Goal: Complete application form

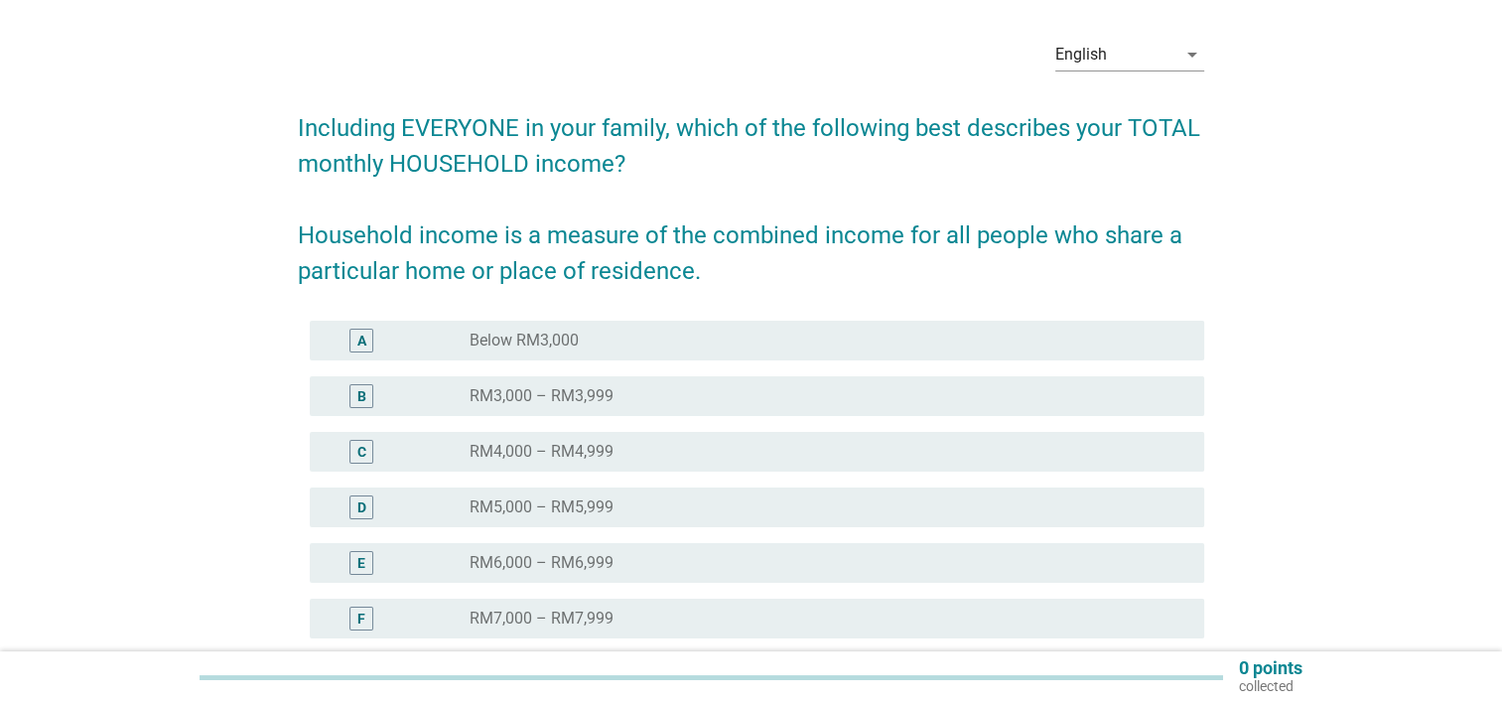
scroll to position [99, 0]
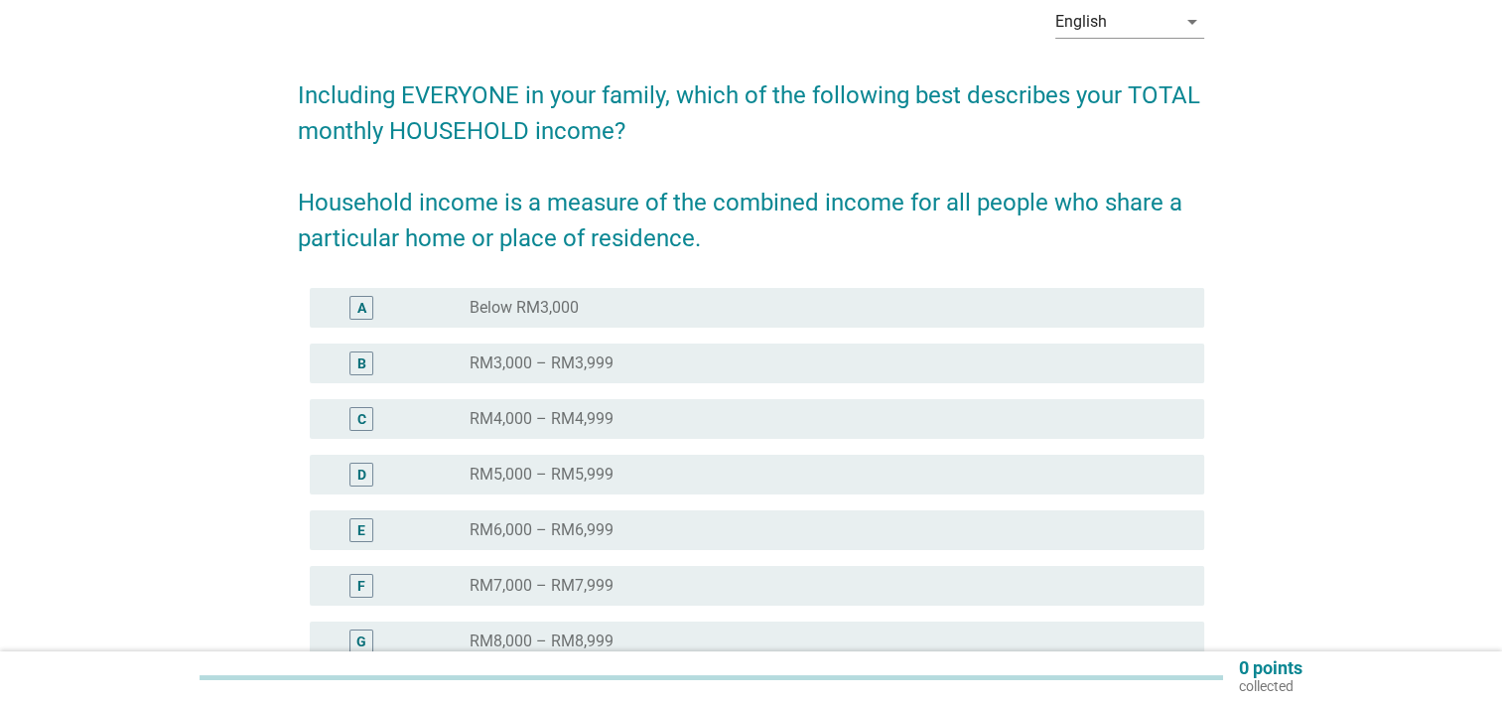
click at [712, 466] on div "radio_button_unchecked RM5,000 – RM5,999" at bounding box center [820, 474] width 703 height 20
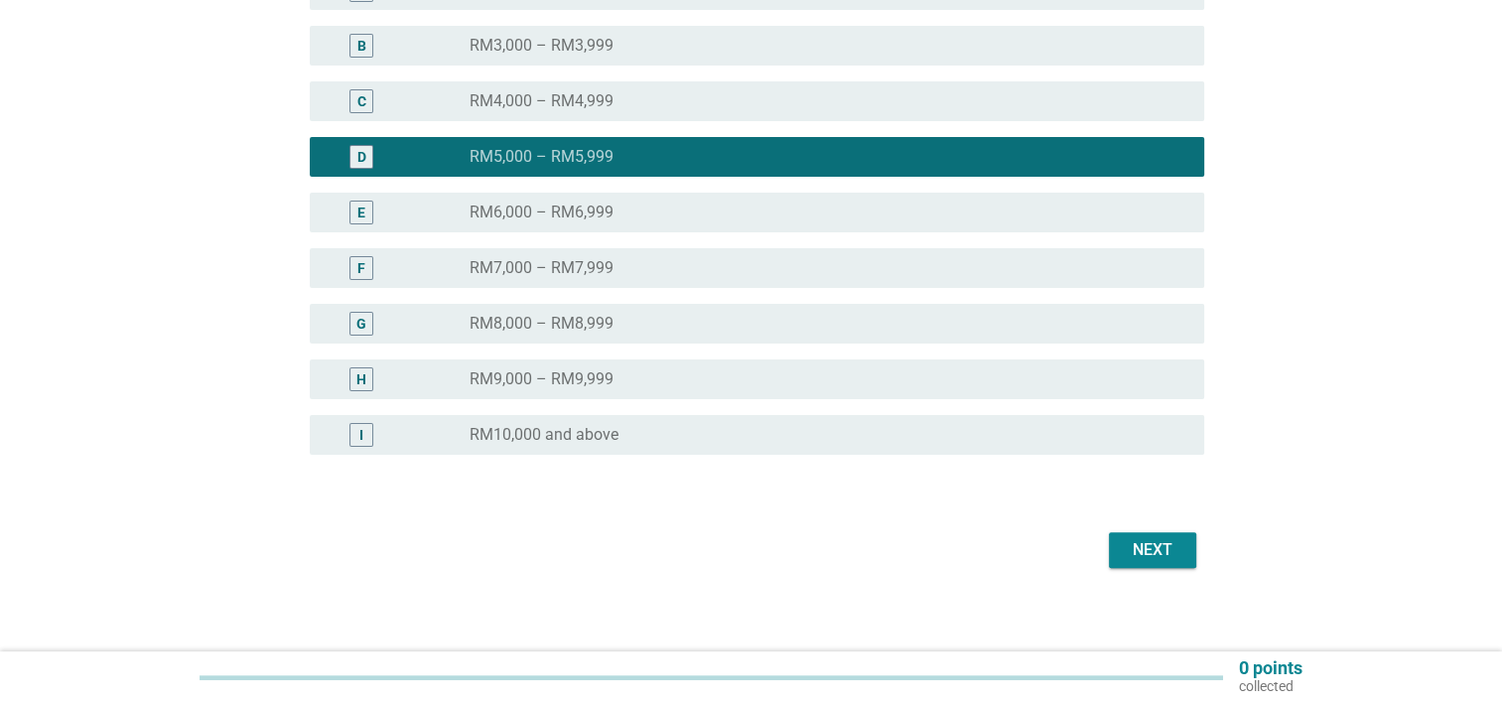
scroll to position [429, 0]
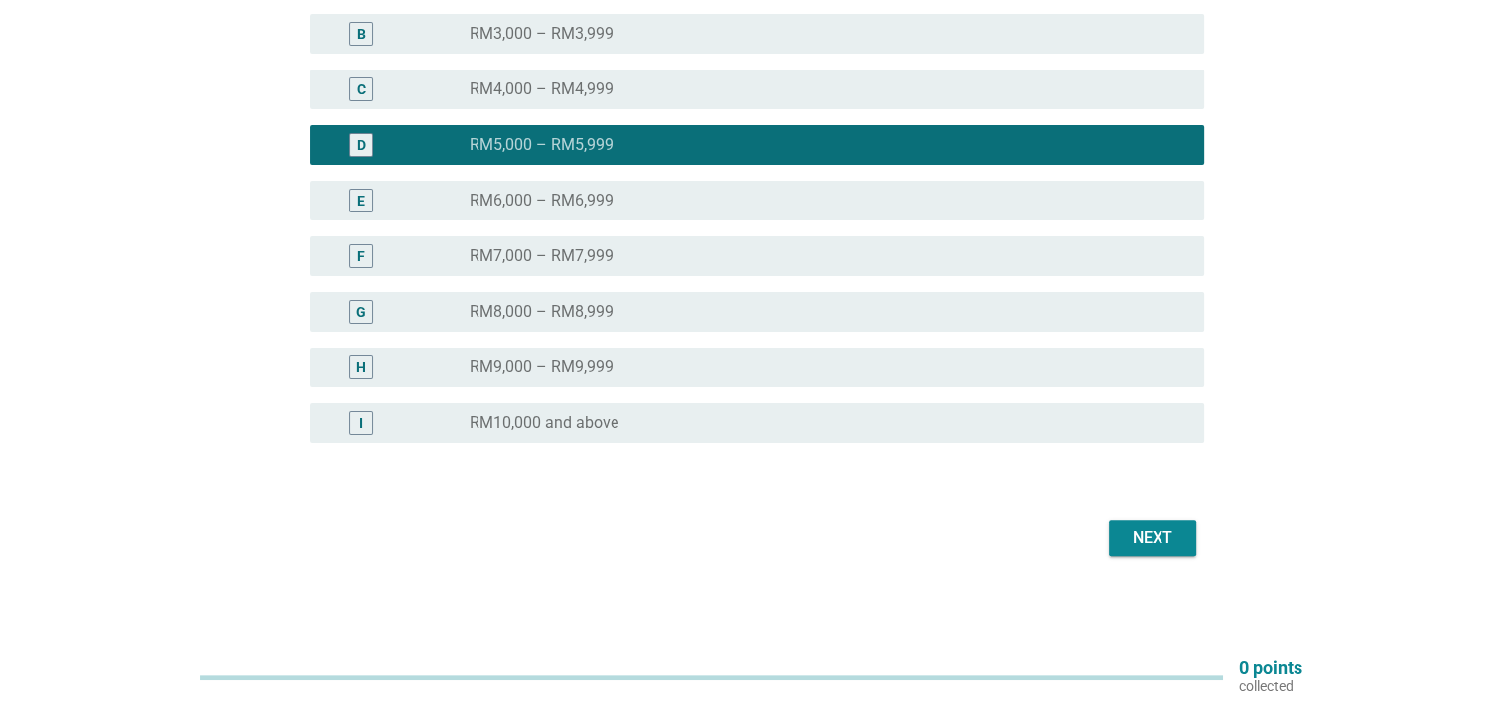
click at [1191, 524] on button "Next" at bounding box center [1152, 538] width 87 height 36
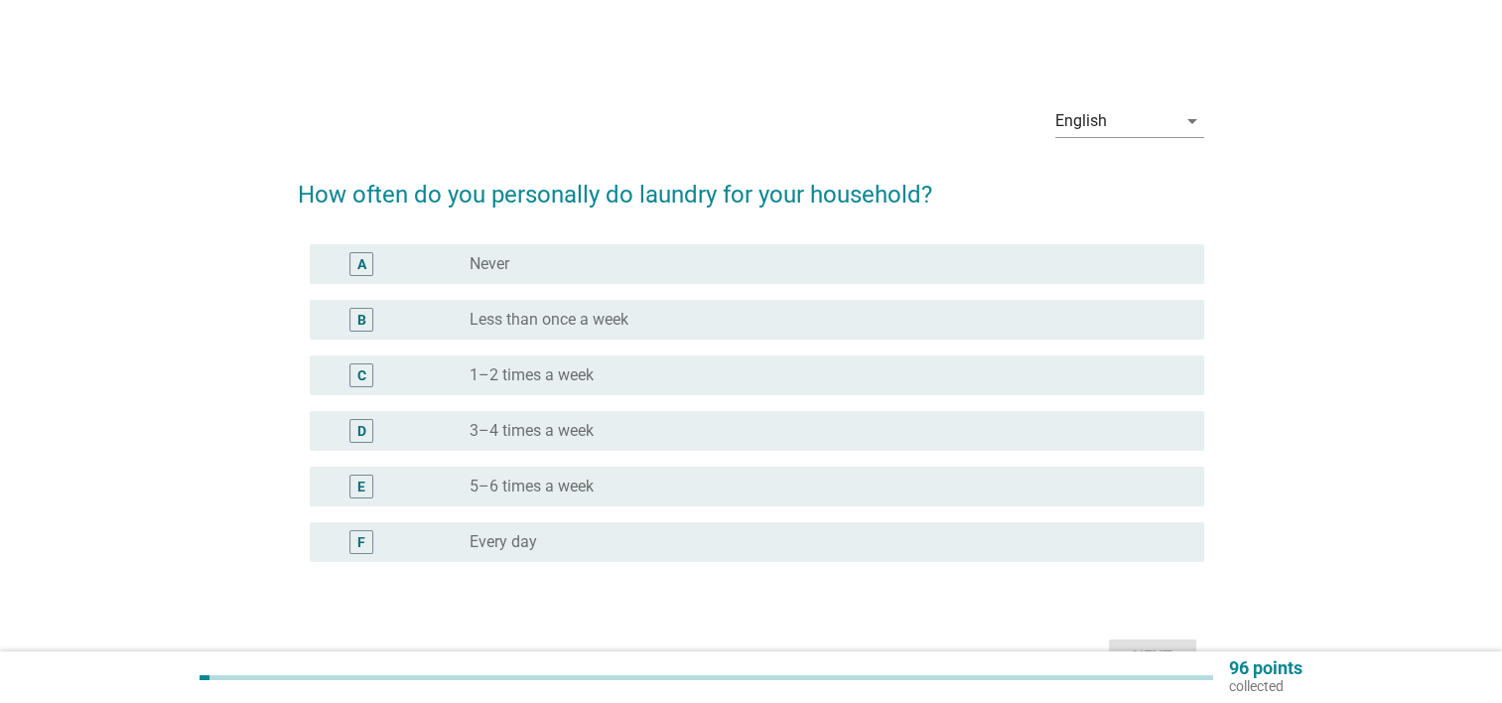
click at [758, 366] on div "radio_button_unchecked 1–2 times a week" at bounding box center [820, 375] width 703 height 20
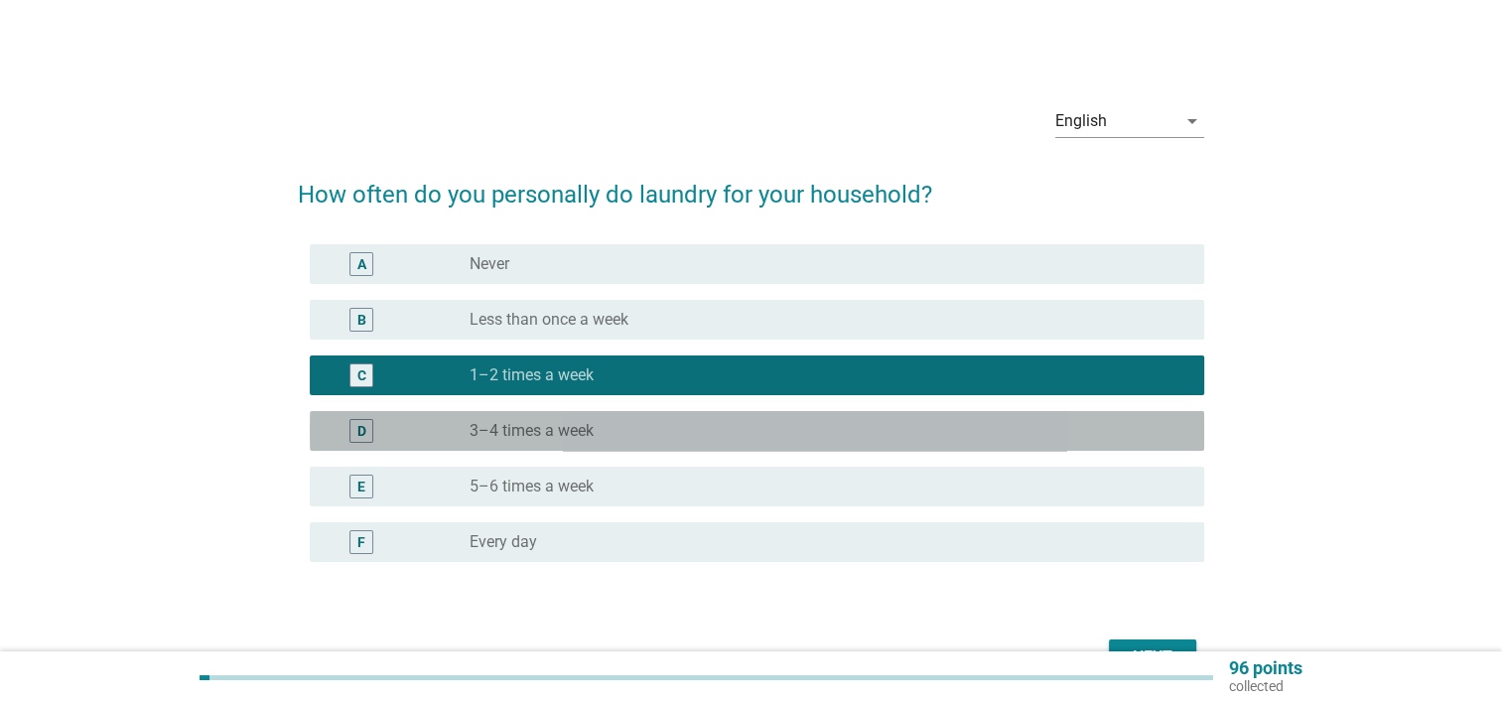
click at [767, 416] on div "D radio_button_unchecked 3–4 times a week" at bounding box center [757, 431] width 894 height 40
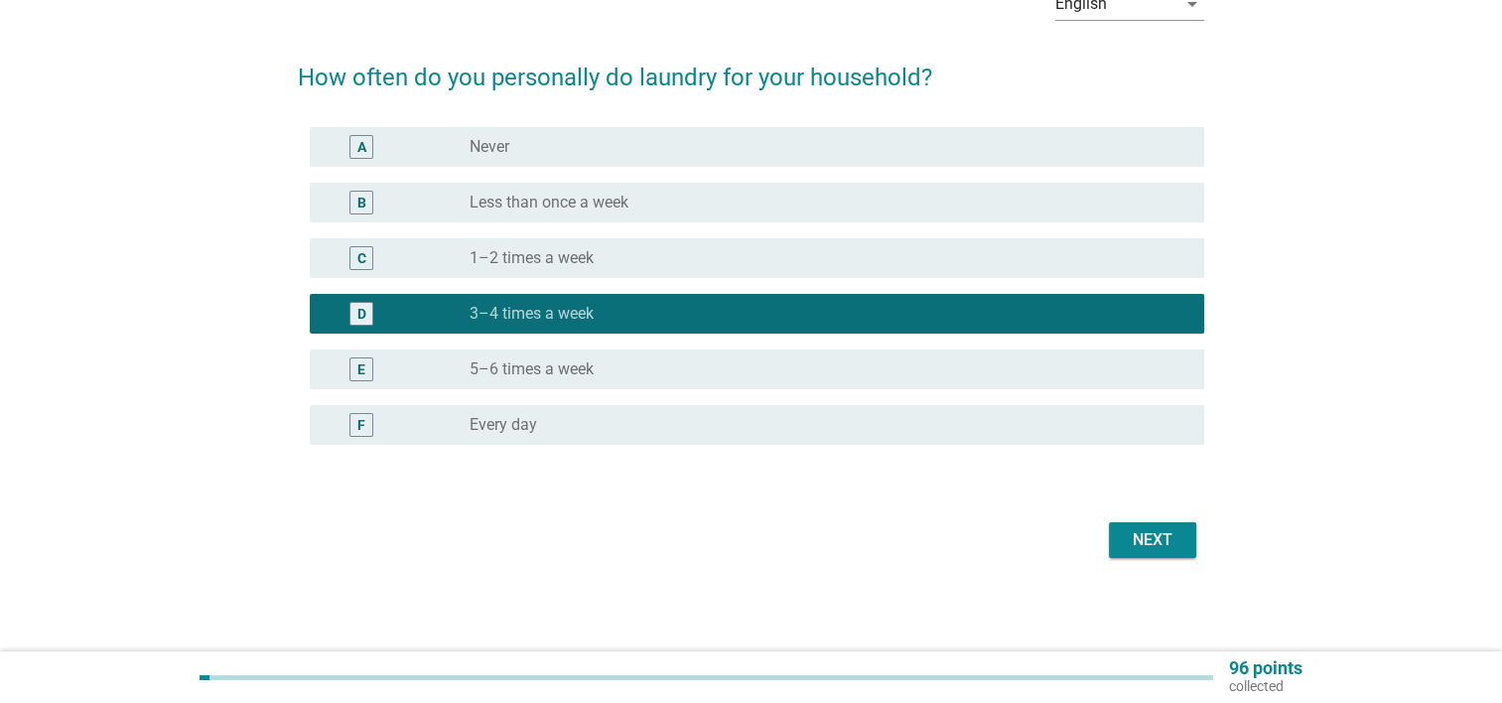
scroll to position [119, 0]
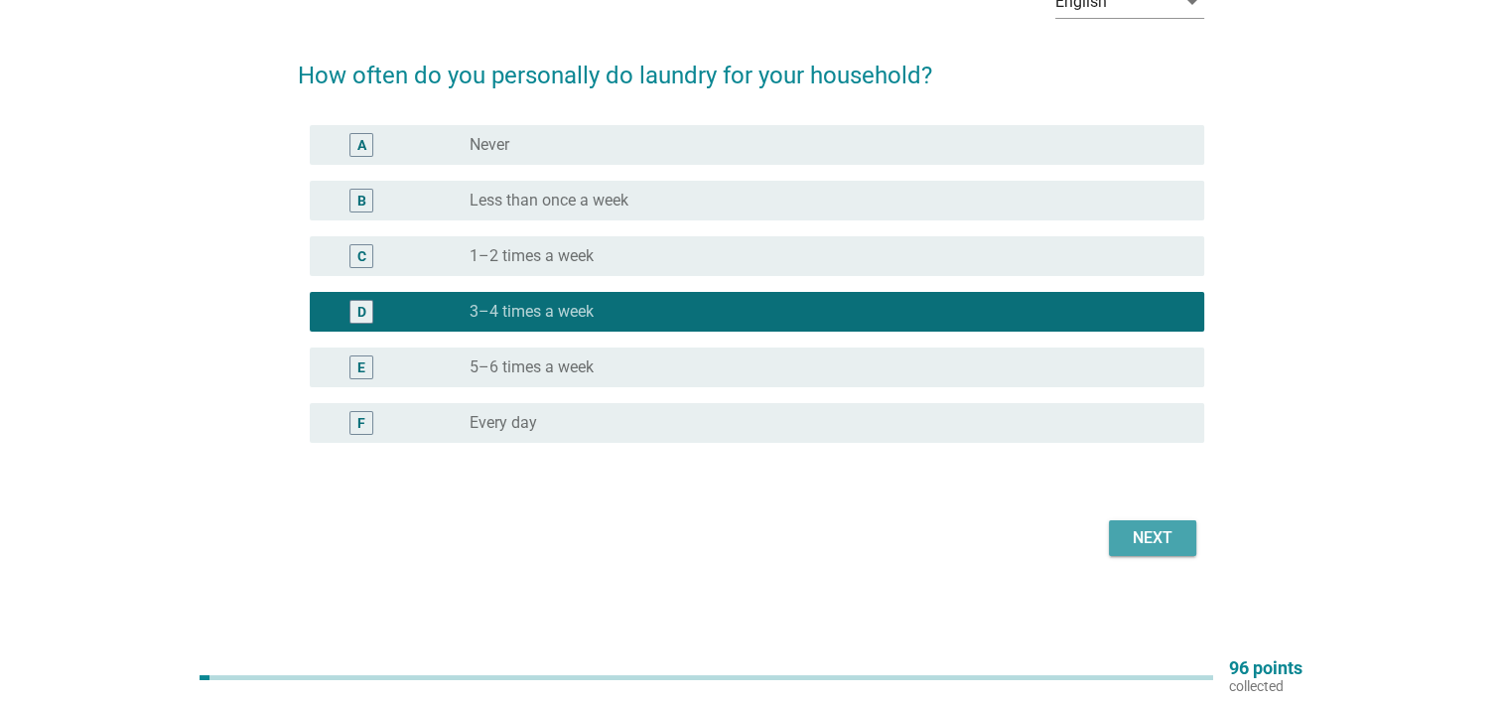
click at [1157, 528] on div "Next" at bounding box center [1152, 538] width 56 height 24
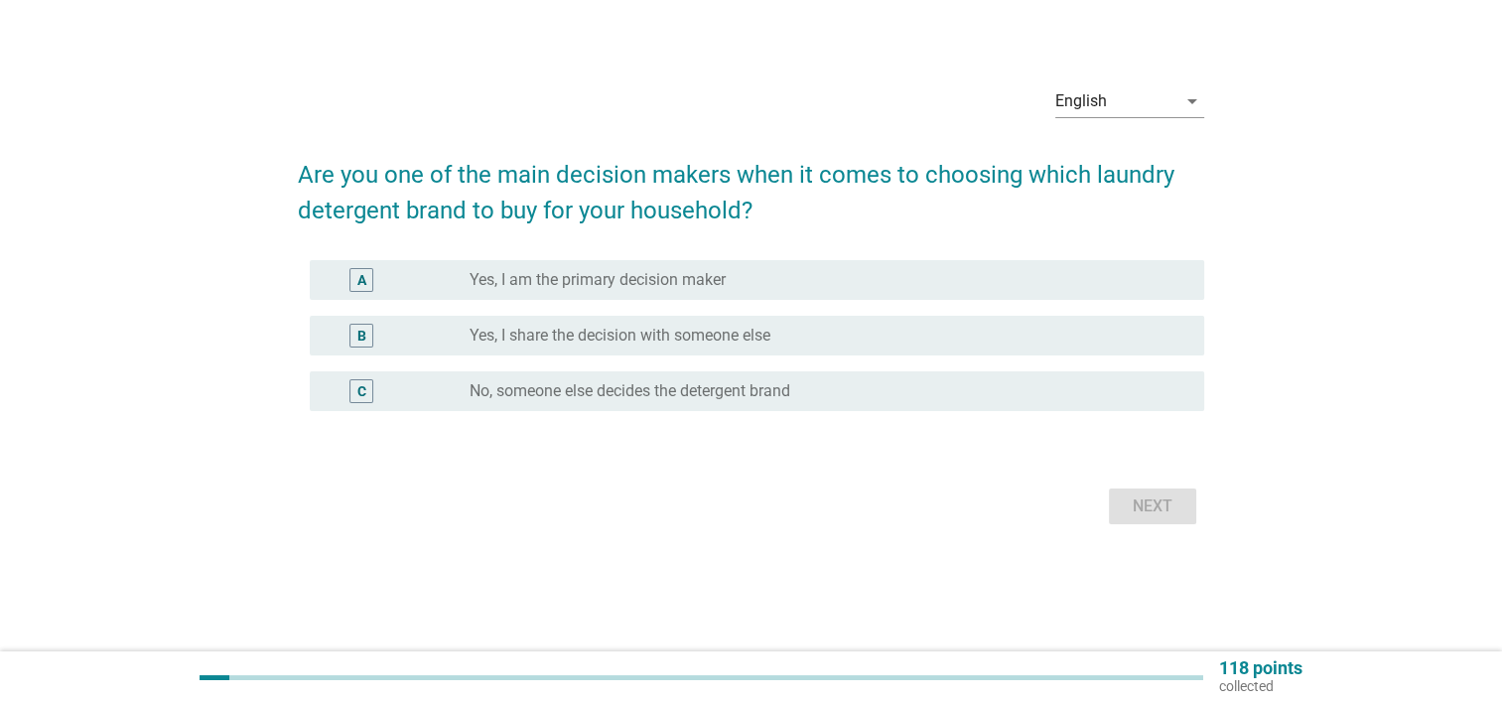
scroll to position [0, 0]
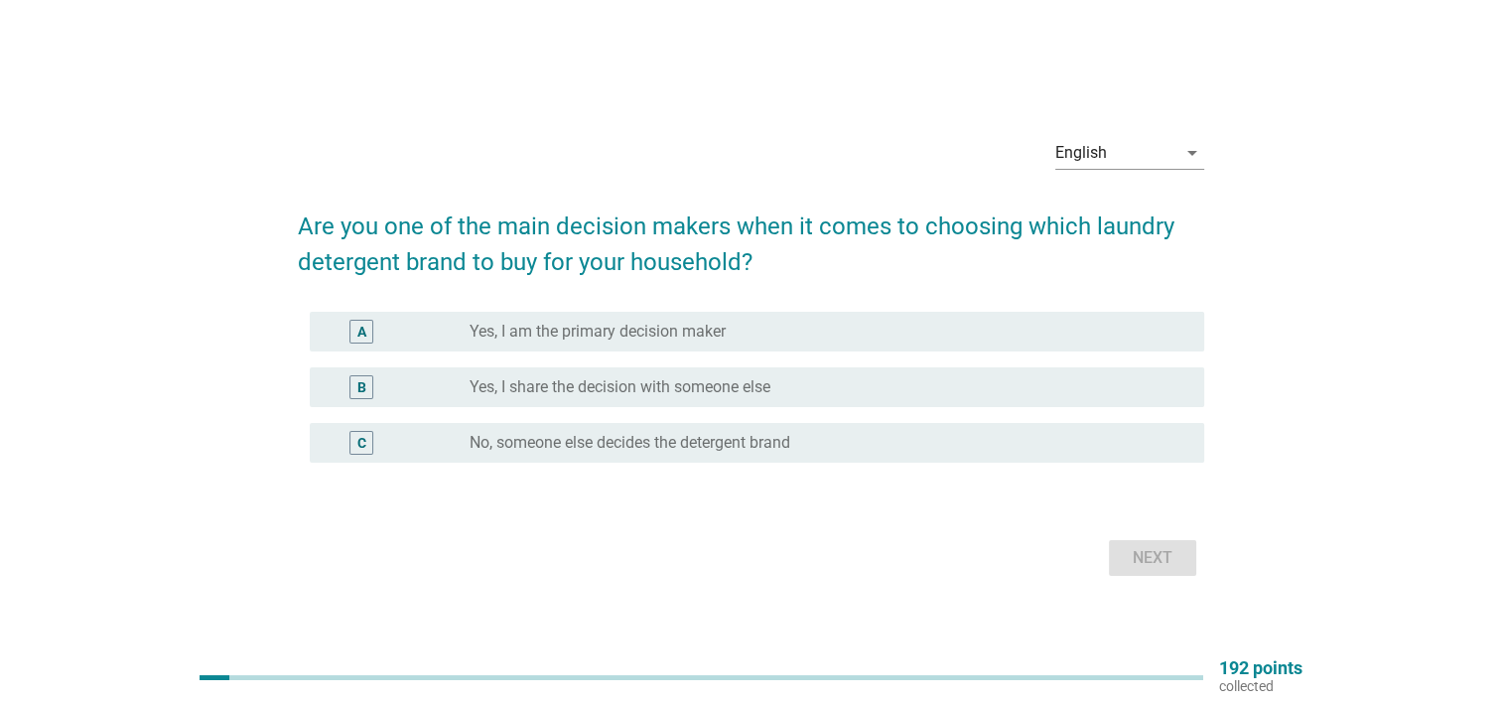
click at [789, 318] on div "A radio_button_unchecked Yes, I am the primary decision maker" at bounding box center [757, 332] width 894 height 40
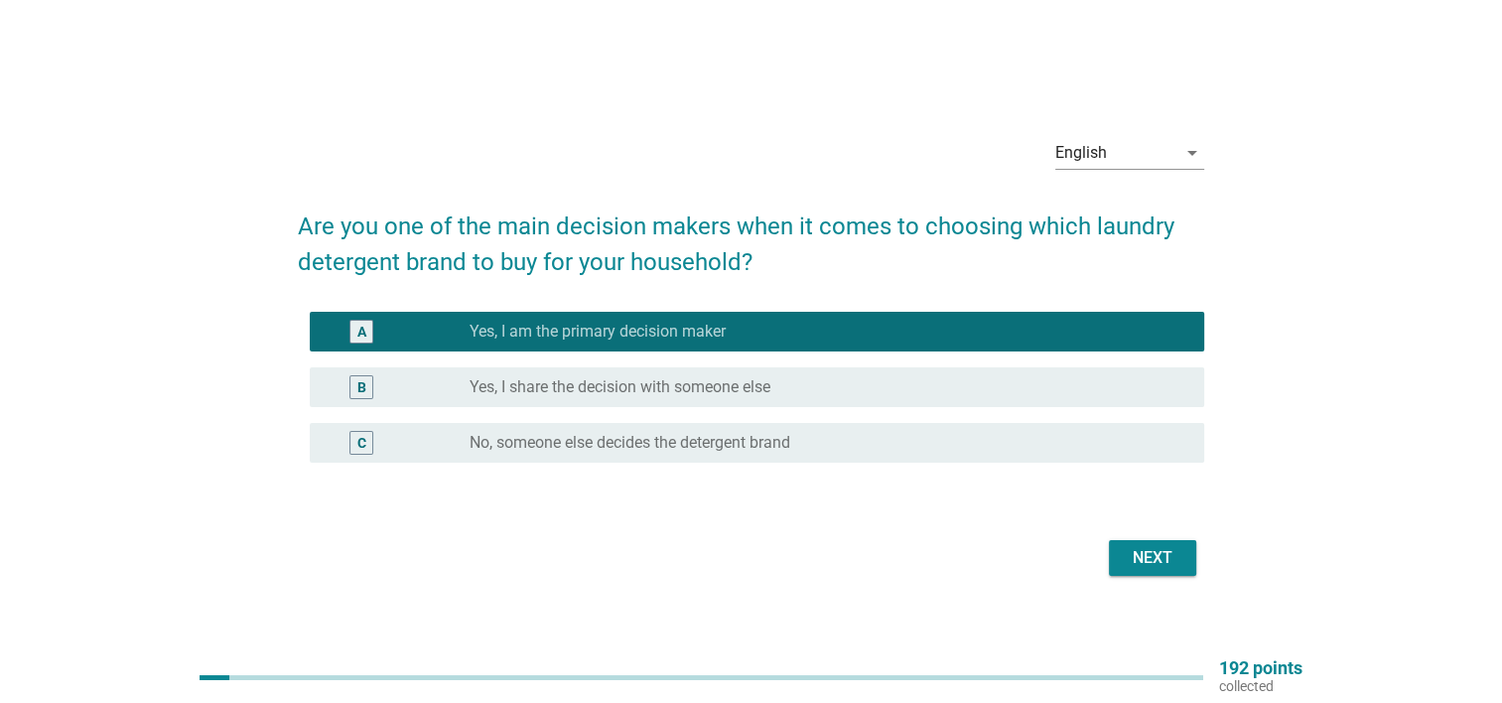
click at [1156, 549] on div "Next" at bounding box center [1152, 558] width 56 height 24
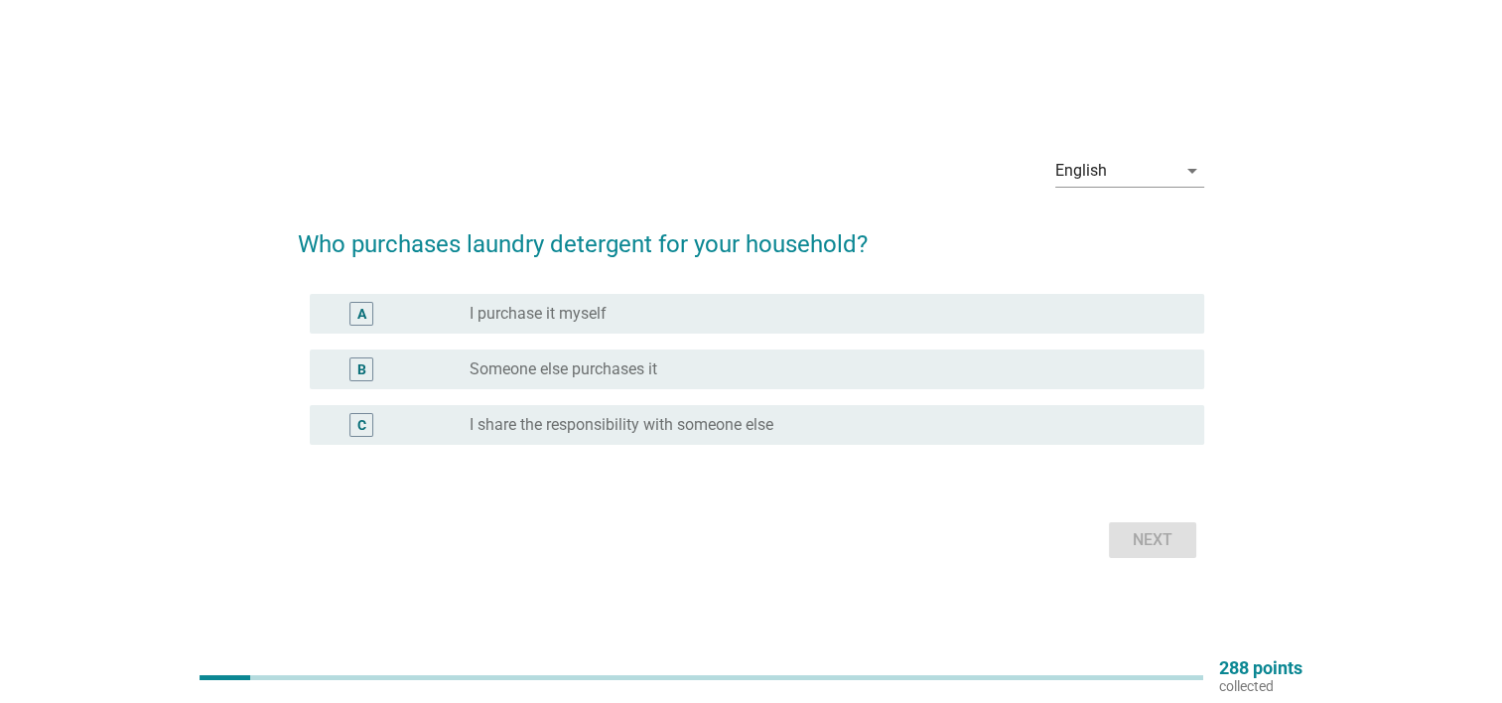
click at [742, 320] on div "radio_button_unchecked I purchase it myself" at bounding box center [820, 314] width 703 height 20
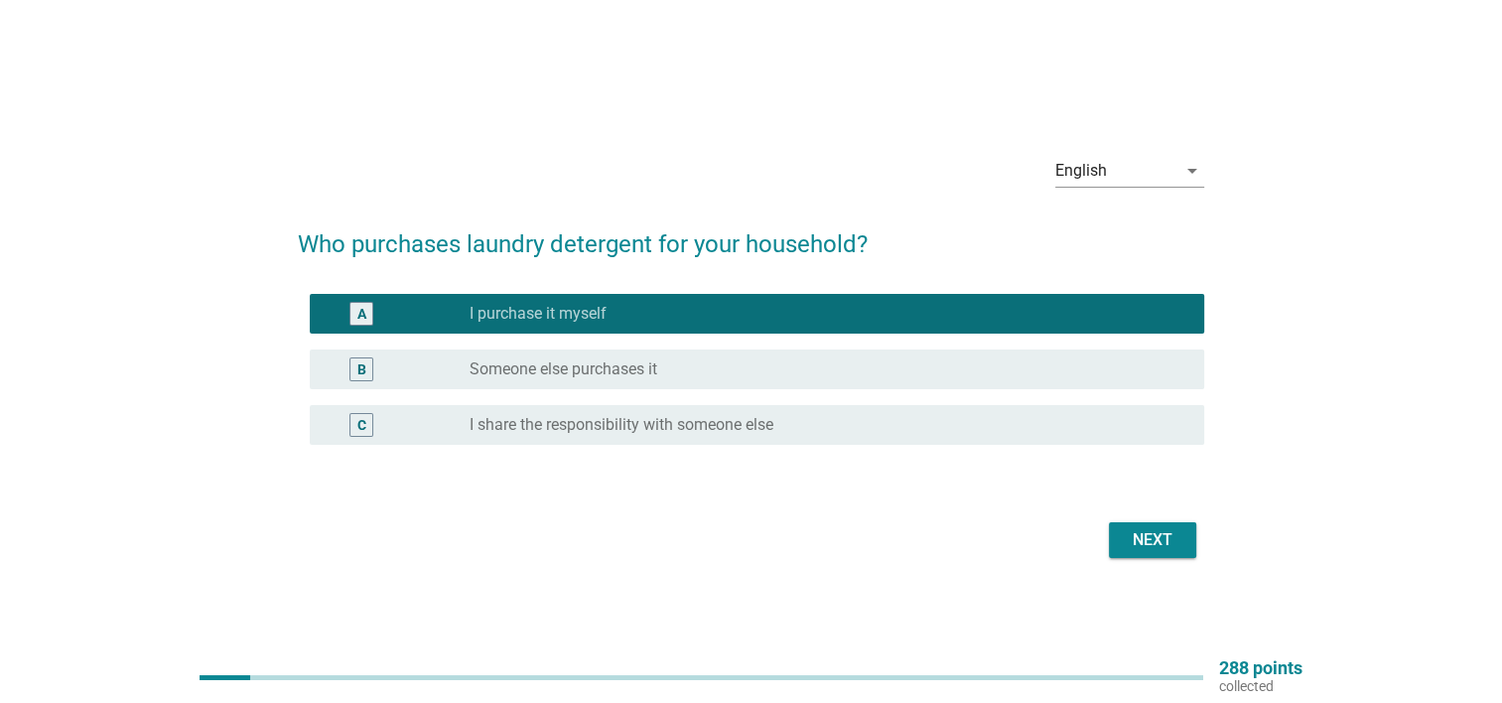
click at [1124, 532] on div "Next" at bounding box center [1152, 540] width 56 height 24
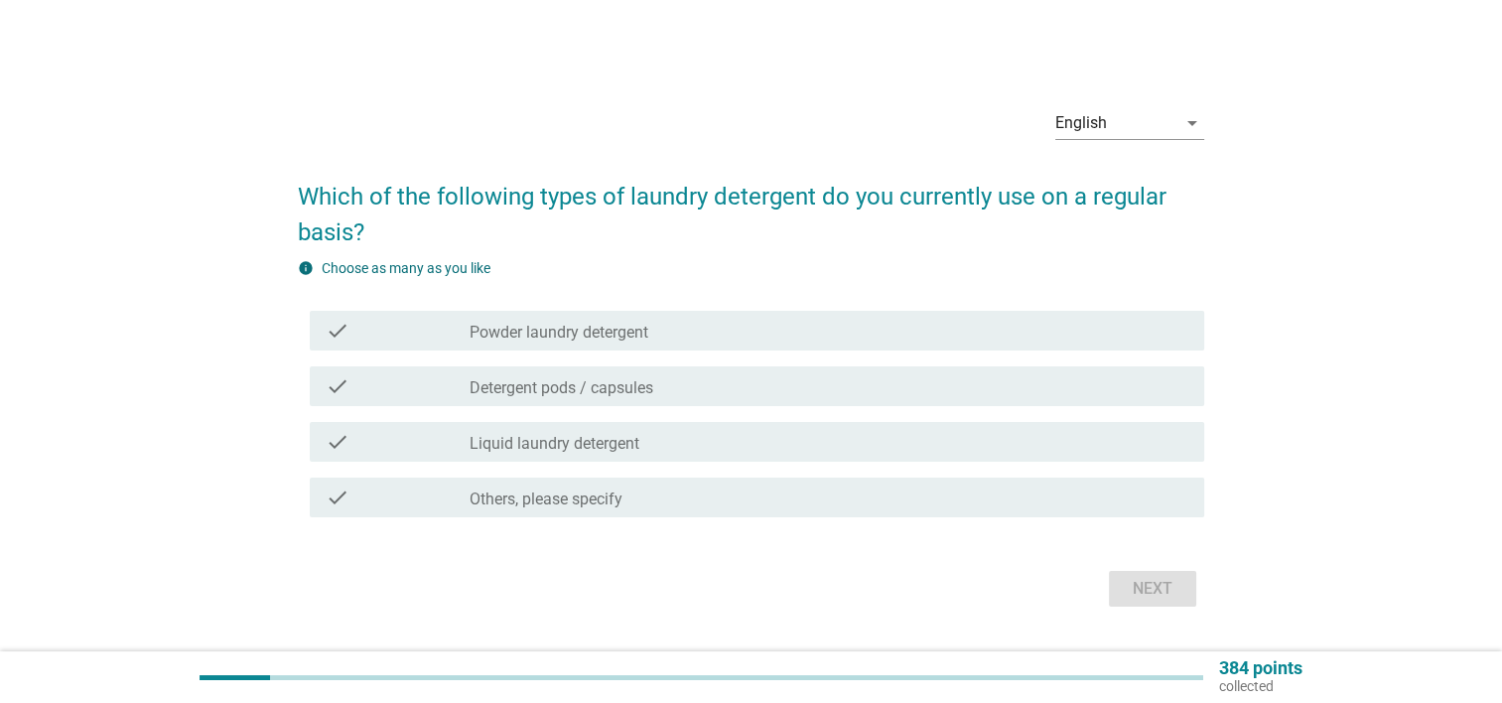
click at [684, 456] on div "check check_box_outline_blank Liquid laundry detergent" at bounding box center [757, 442] width 894 height 40
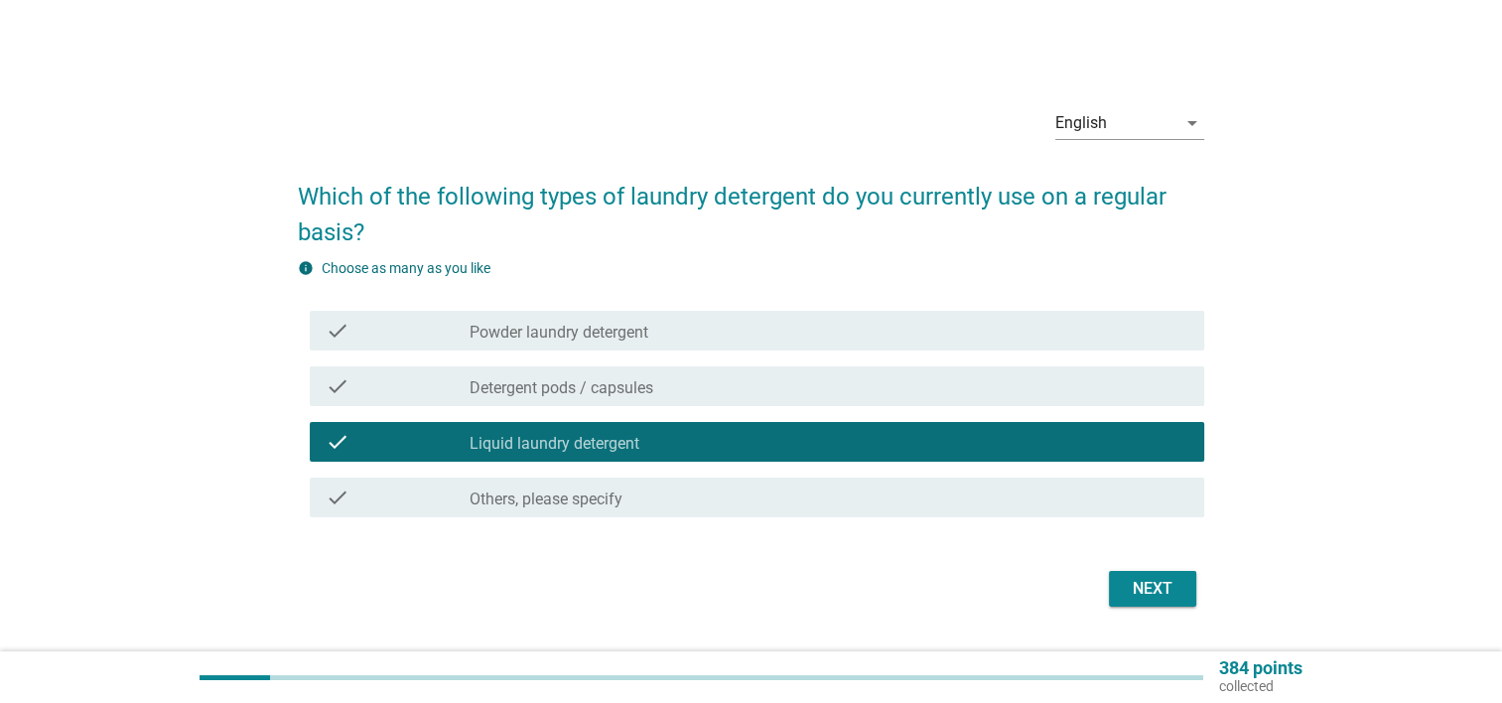
click at [719, 335] on div "check_box_outline_blank Powder laundry detergent" at bounding box center [828, 331] width 719 height 24
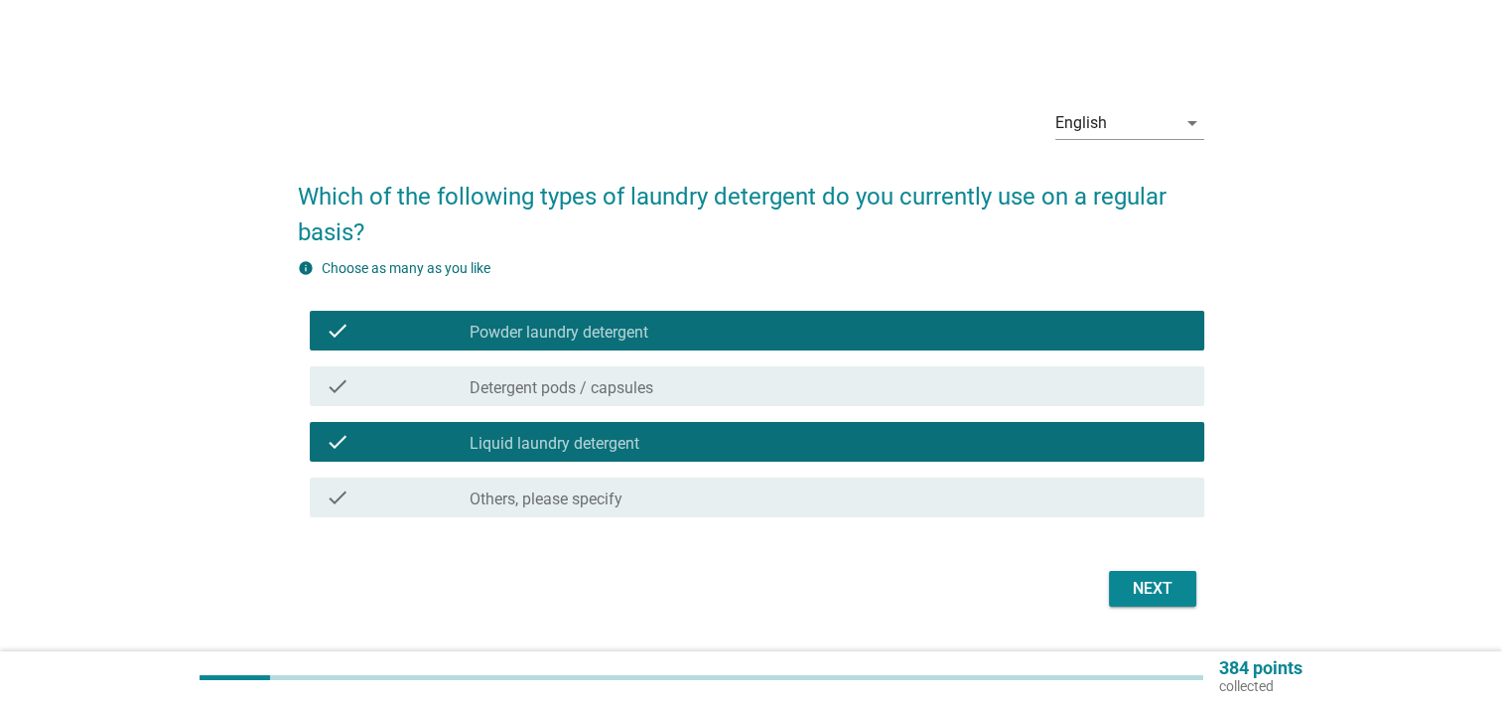
click at [1140, 584] on div "Next" at bounding box center [1152, 589] width 56 height 24
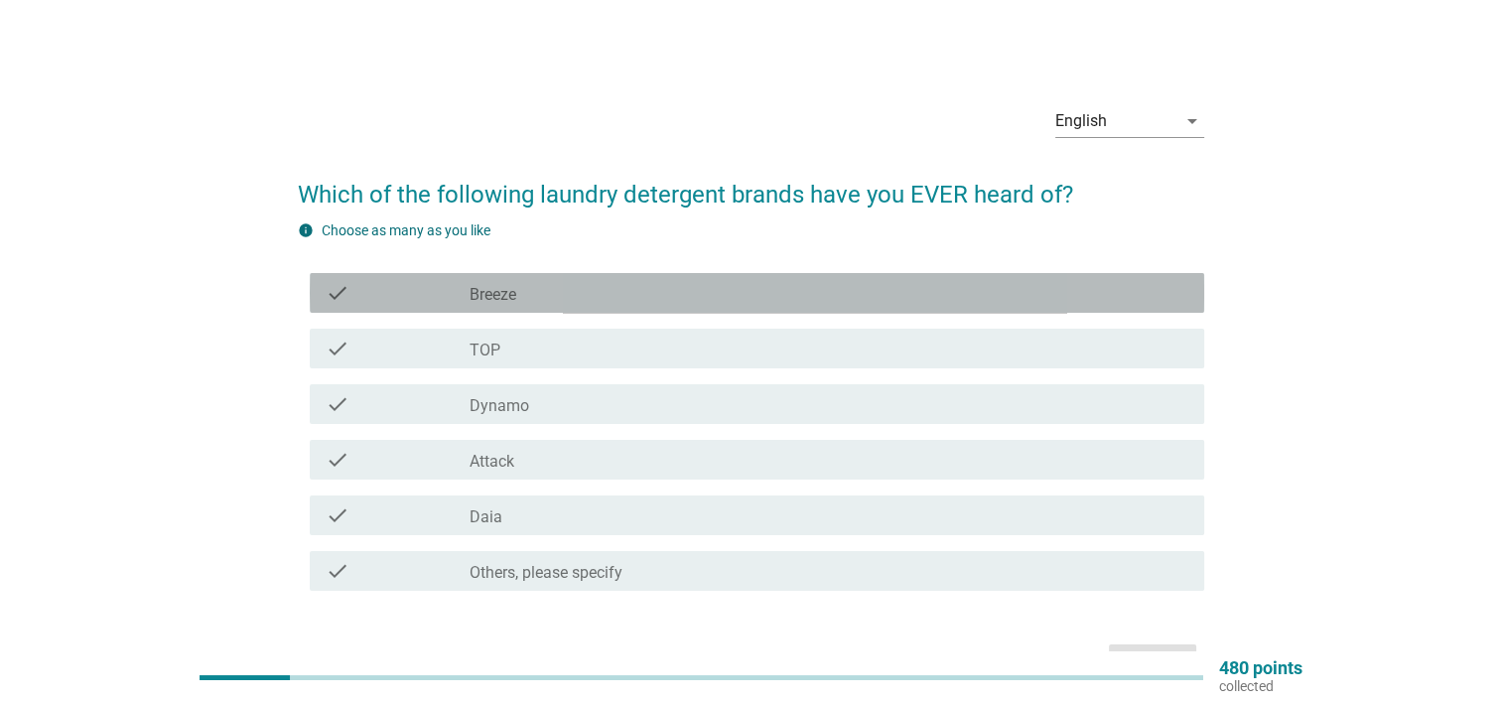
click at [599, 294] on div "check_box_outline_blank Breeze" at bounding box center [828, 293] width 719 height 24
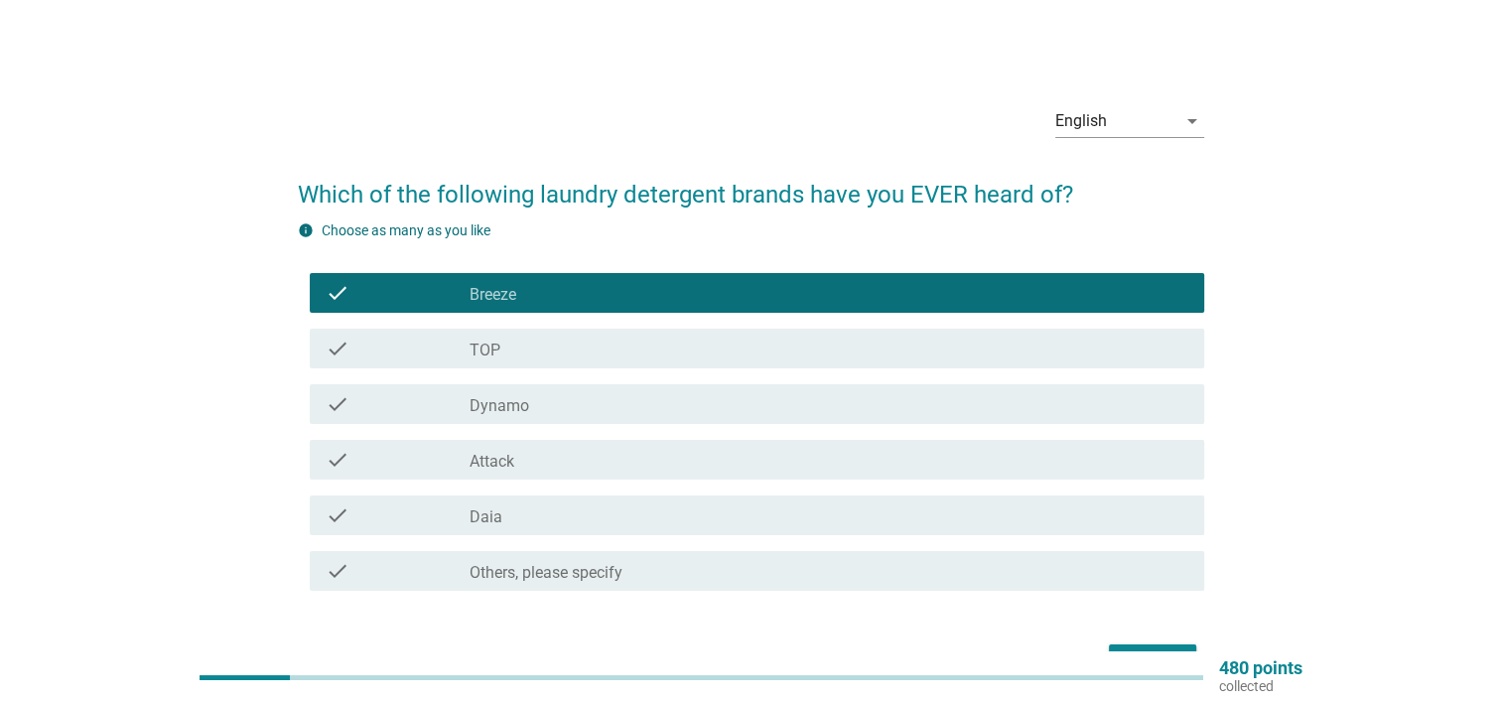
click at [583, 341] on div "check_box_outline_blank TOP" at bounding box center [828, 348] width 719 height 24
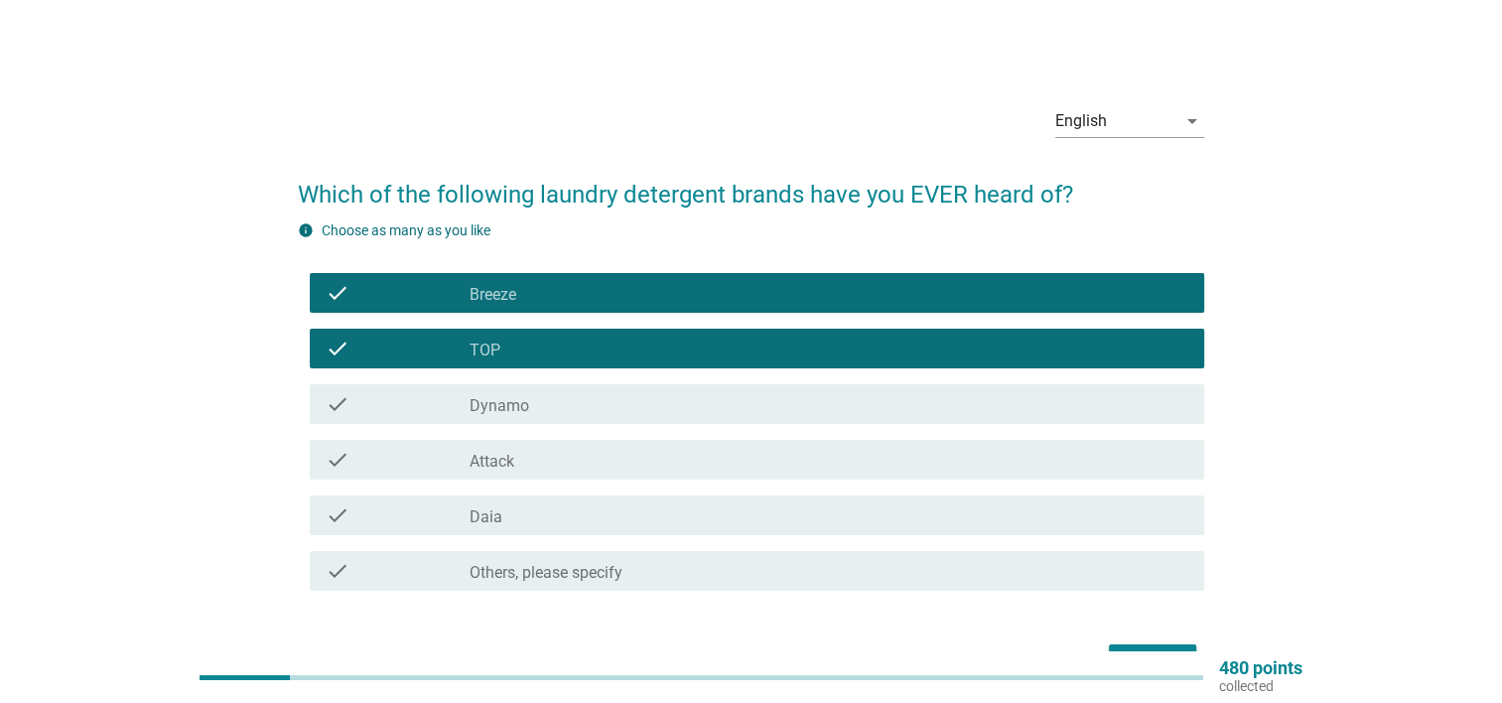
click at [583, 418] on div "check check_box_outline_blank Dynamo" at bounding box center [757, 404] width 894 height 40
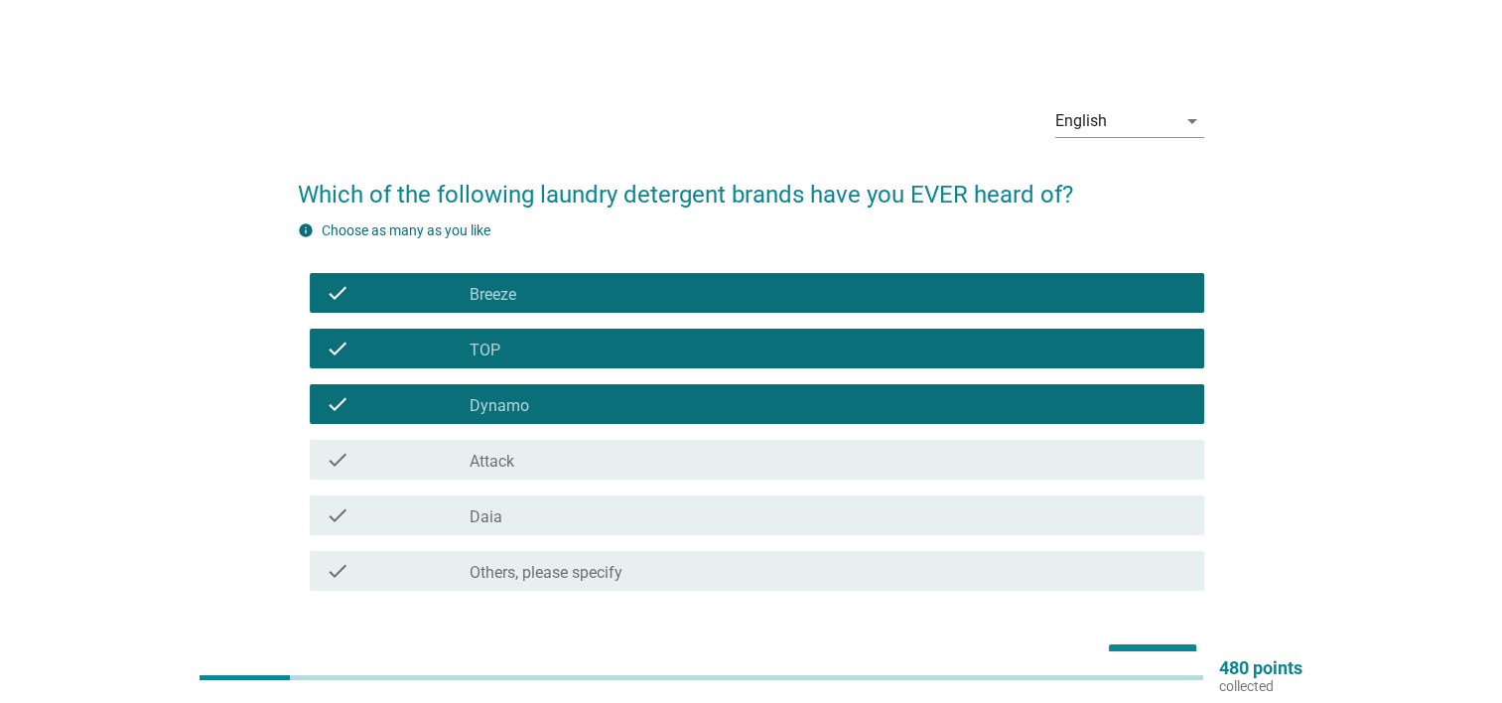
click at [600, 457] on div "check_box_outline_blank Attack" at bounding box center [828, 460] width 719 height 24
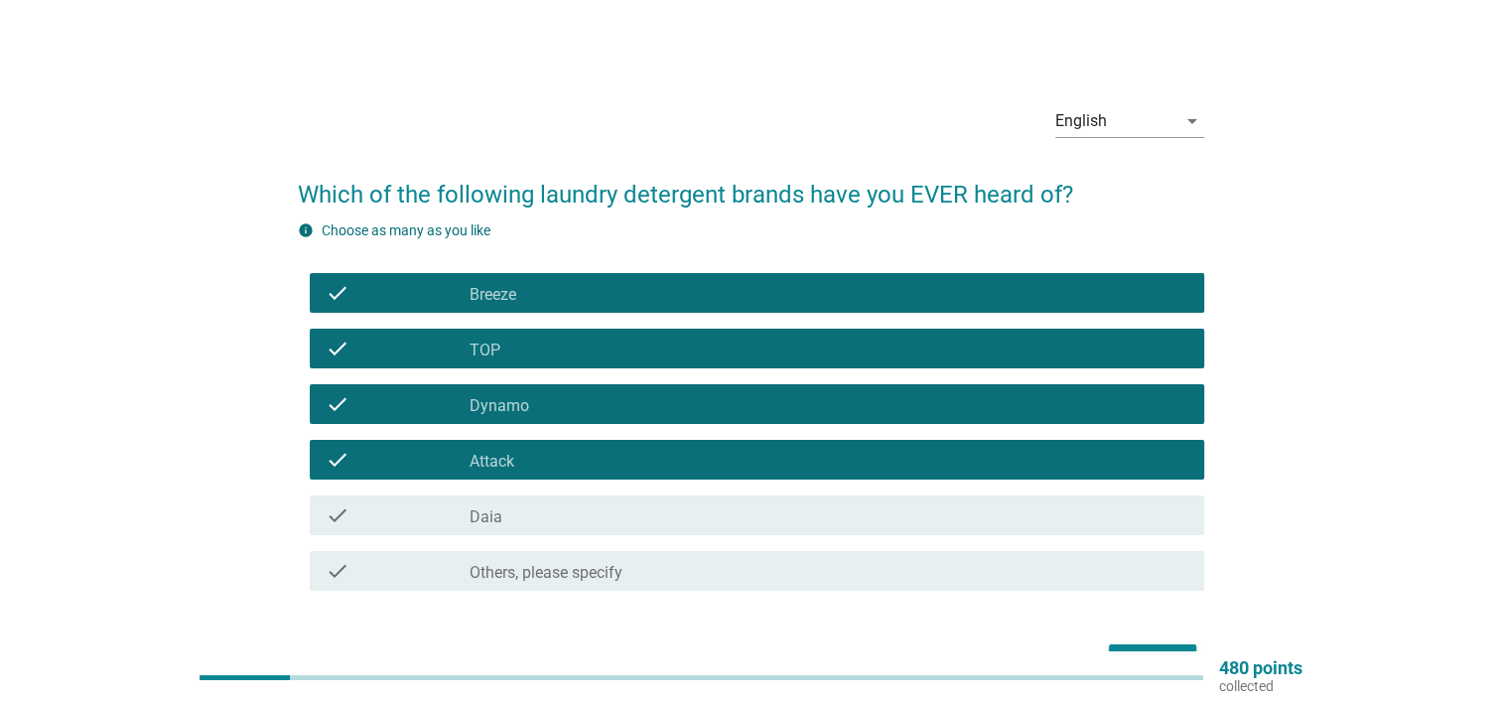
click at [817, 532] on div "check check_box_outline_blank Daia" at bounding box center [757, 515] width 894 height 40
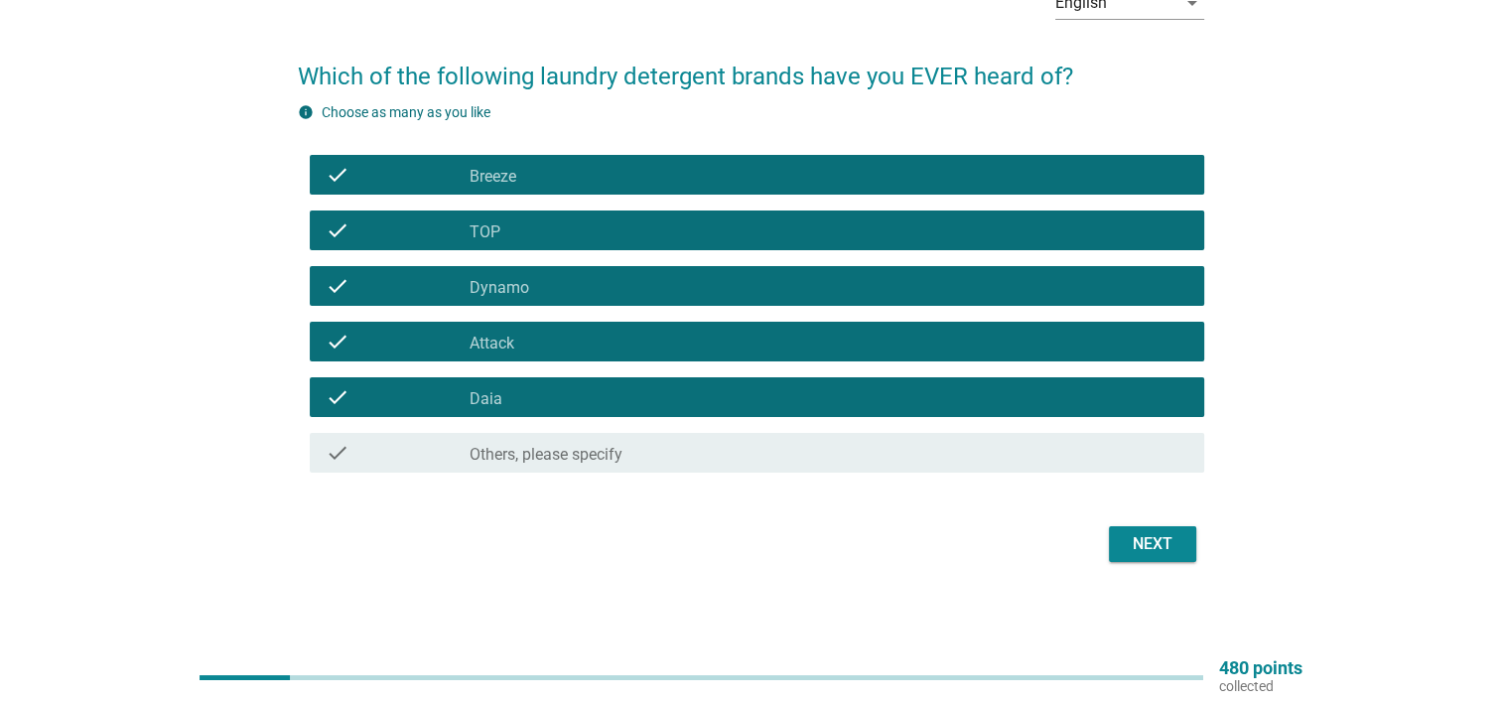
scroll to position [123, 0]
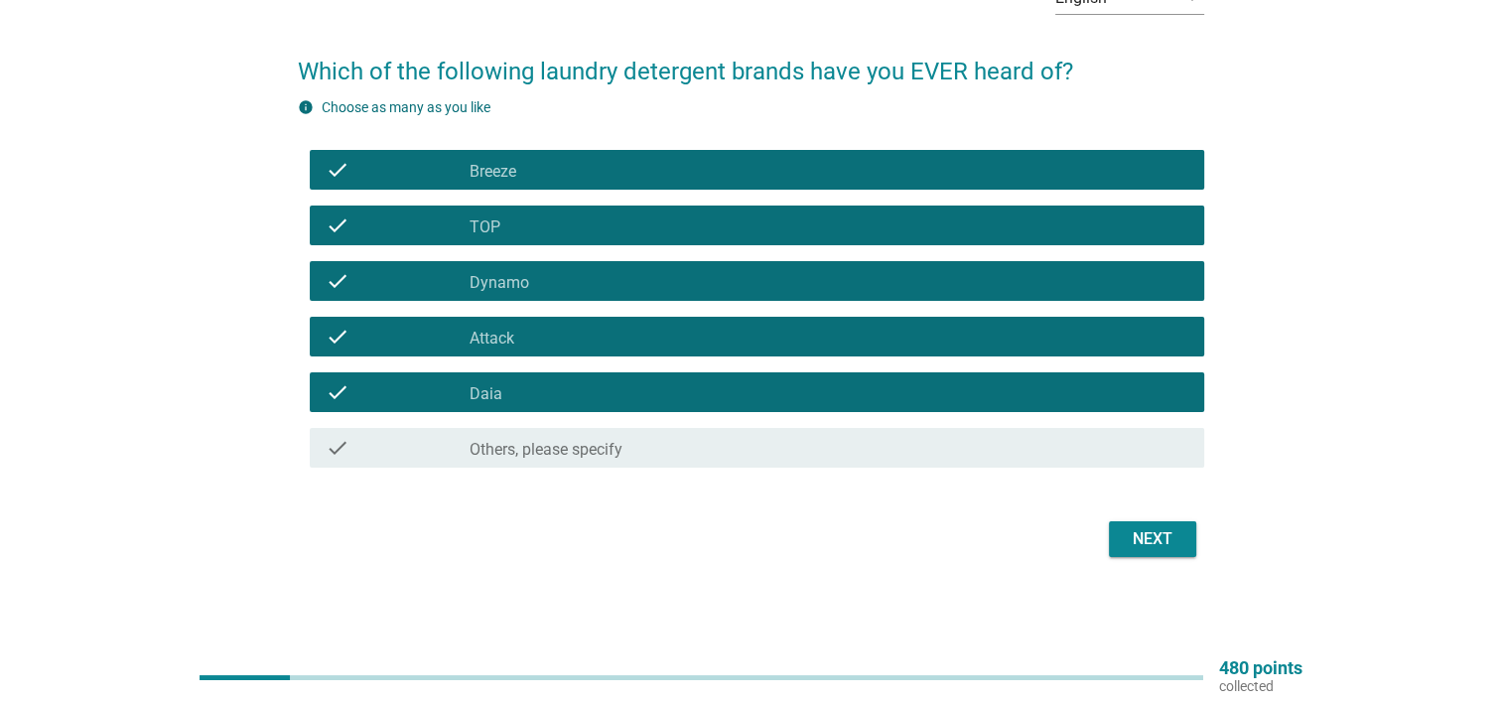
click at [1155, 532] on div "Next" at bounding box center [1152, 539] width 56 height 24
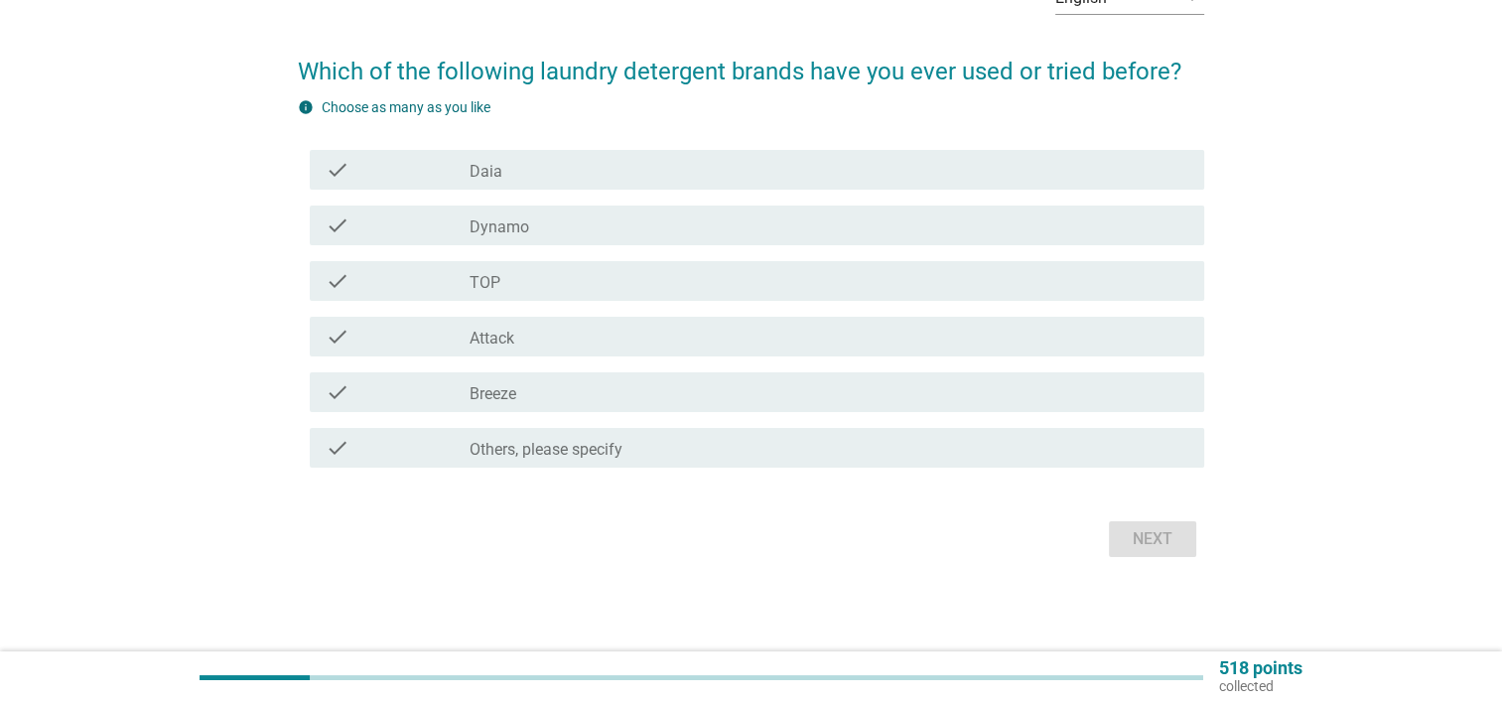
scroll to position [0, 0]
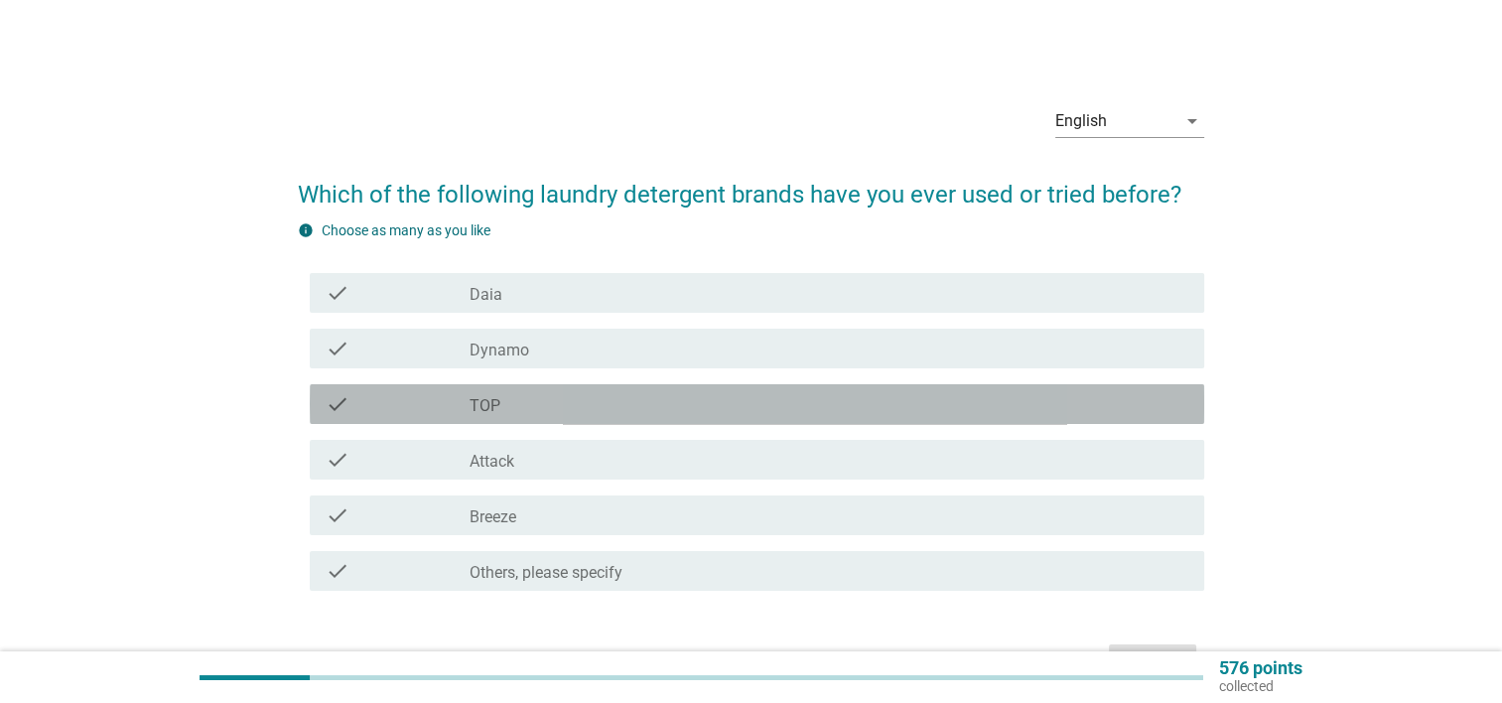
click at [580, 406] on div "check_box_outline_blank TOP" at bounding box center [828, 404] width 719 height 24
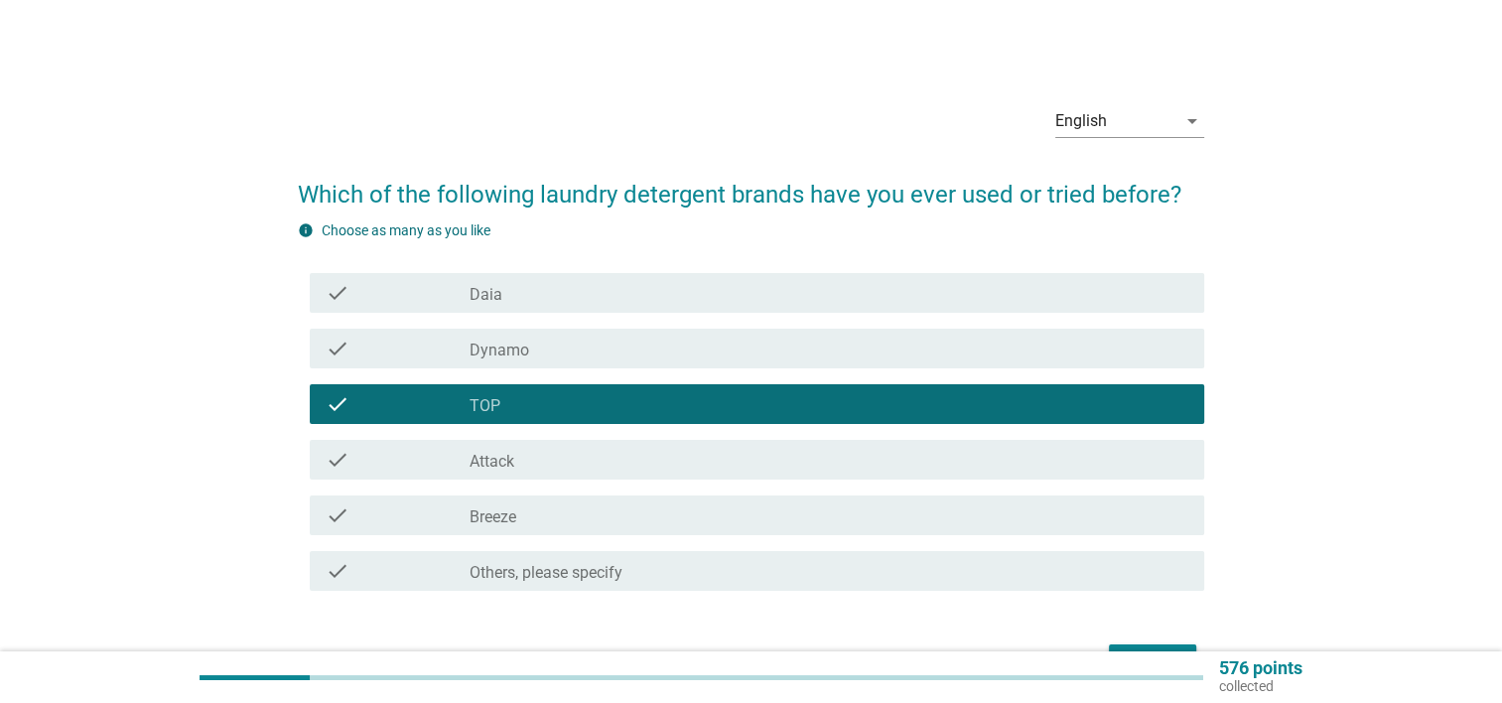
click at [619, 458] on div "check_box_outline_blank Attack" at bounding box center [828, 460] width 719 height 24
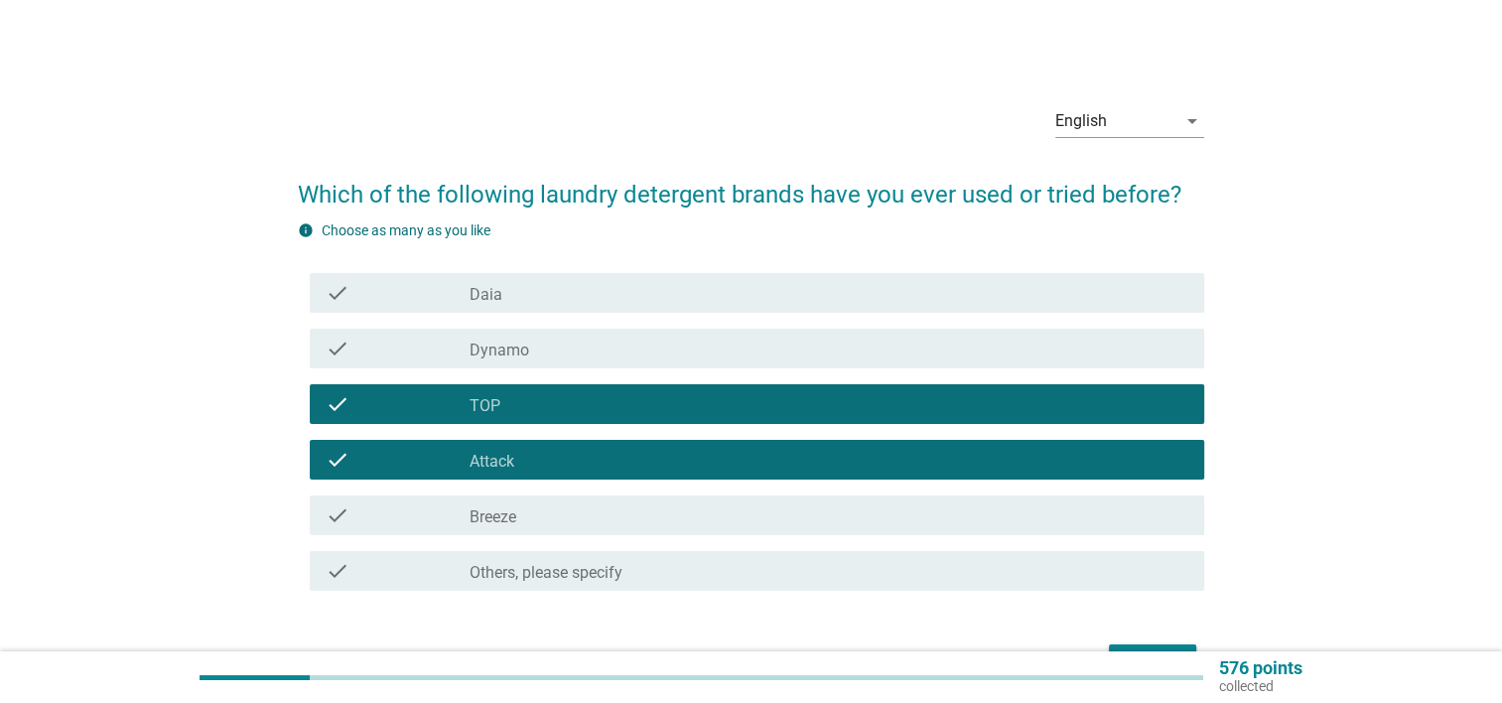
click at [613, 402] on div "check_box_outline_blank TOP" at bounding box center [828, 404] width 719 height 24
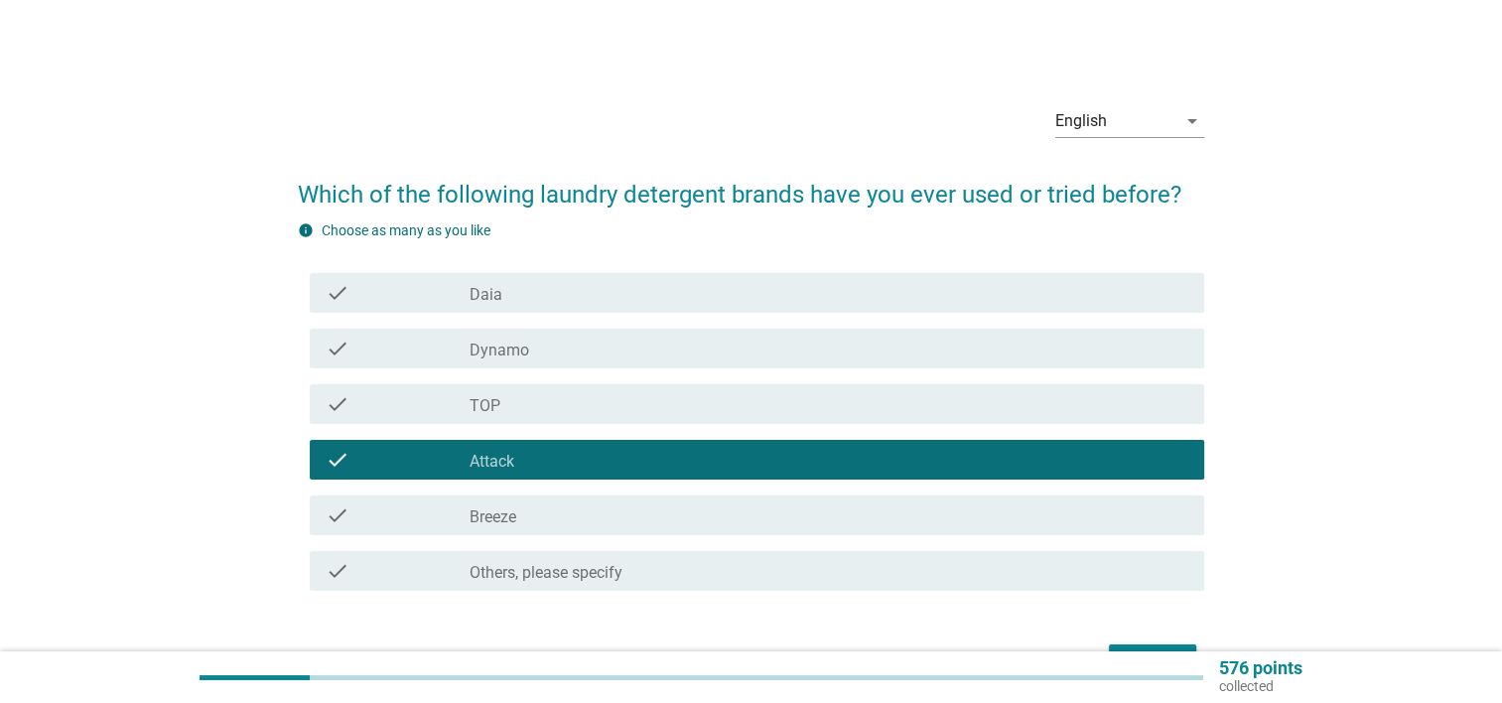
scroll to position [99, 0]
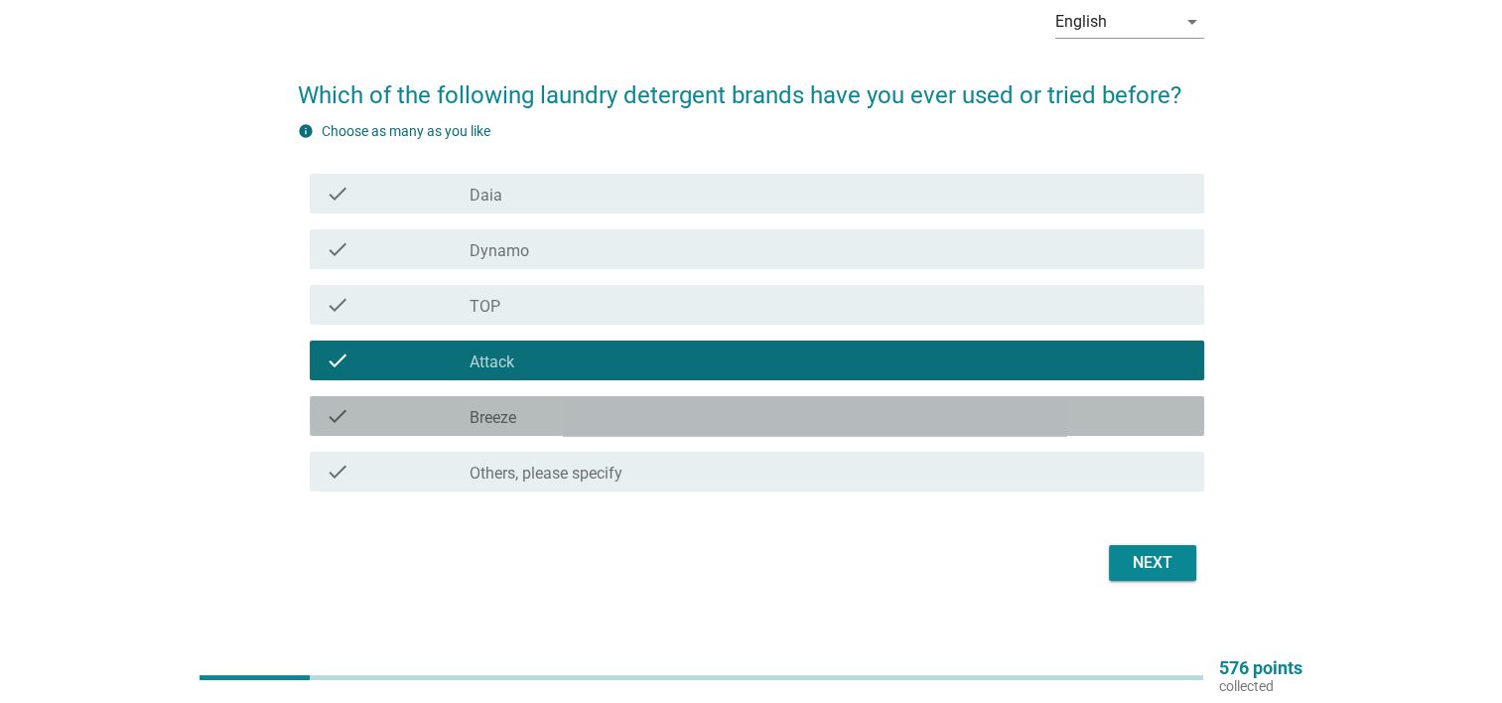
click at [599, 419] on div "check_box_outline_blank Breeze" at bounding box center [828, 416] width 719 height 24
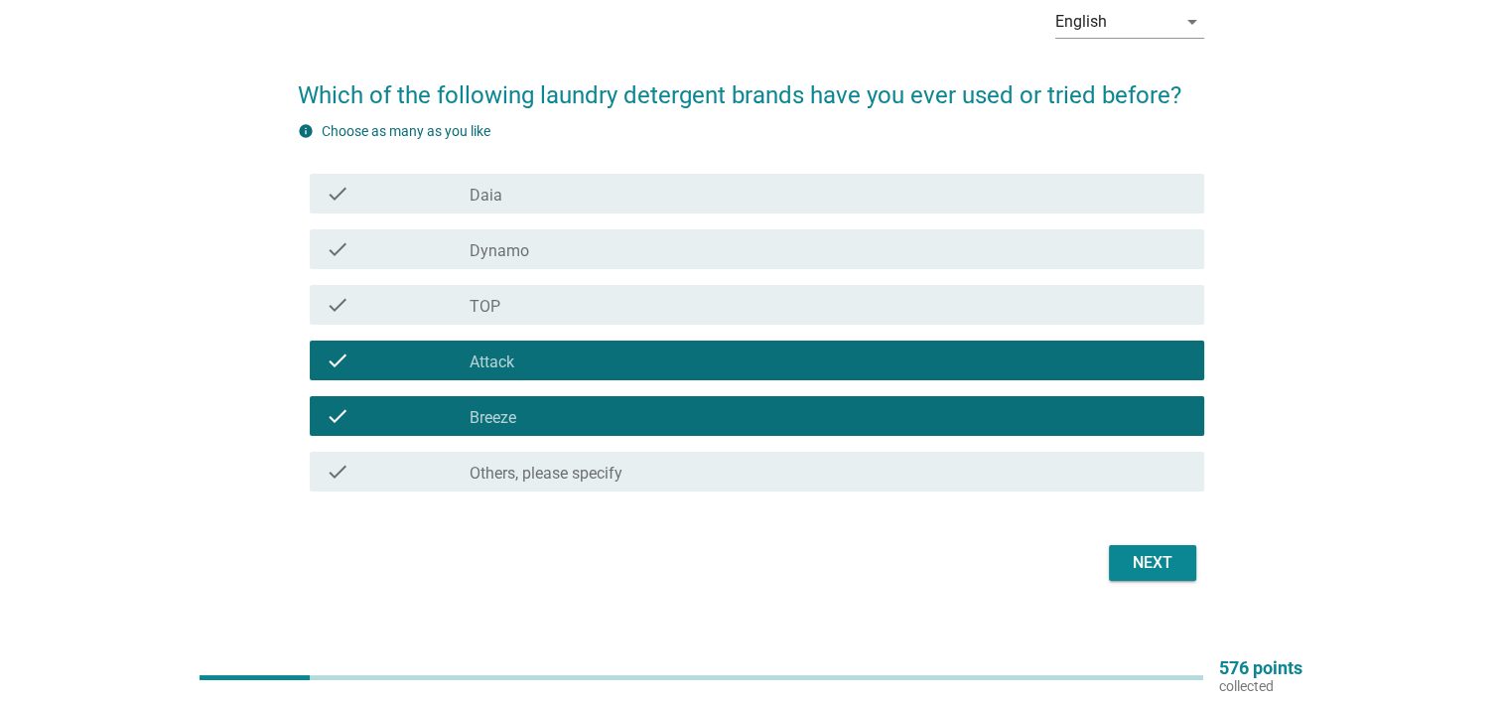
click at [1166, 556] on div "Next" at bounding box center [1152, 563] width 56 height 24
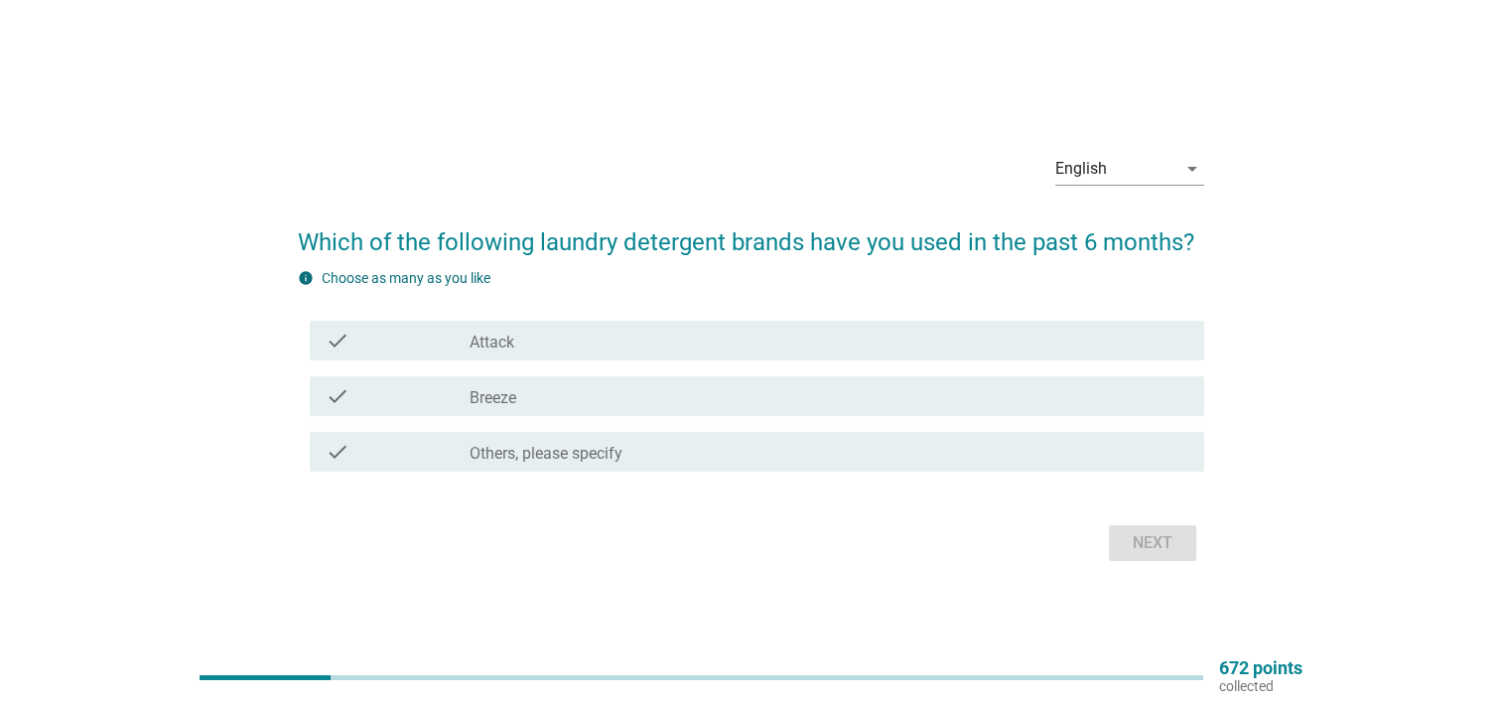
click at [622, 457] on label "Others, please specify" at bounding box center [545, 454] width 153 height 20
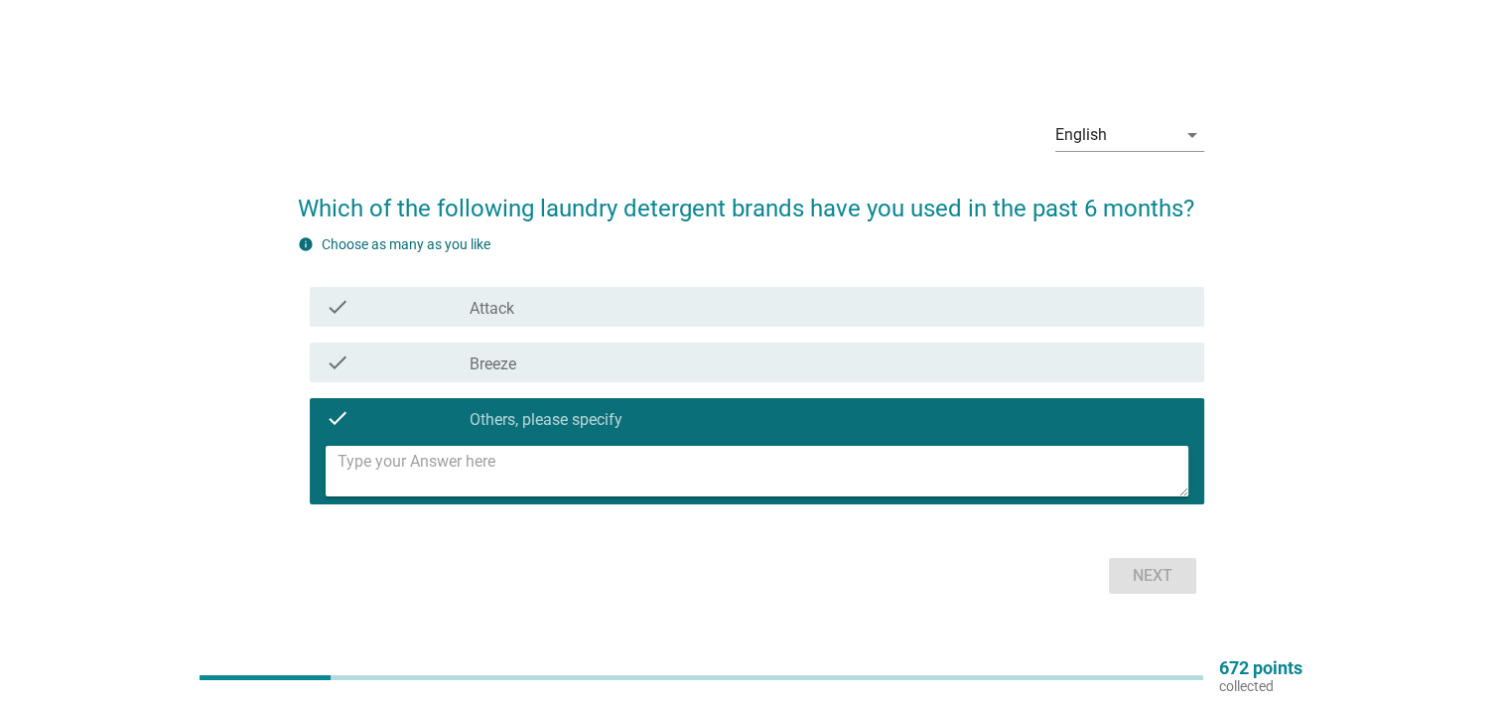
click at [739, 467] on textarea at bounding box center [762, 471] width 851 height 51
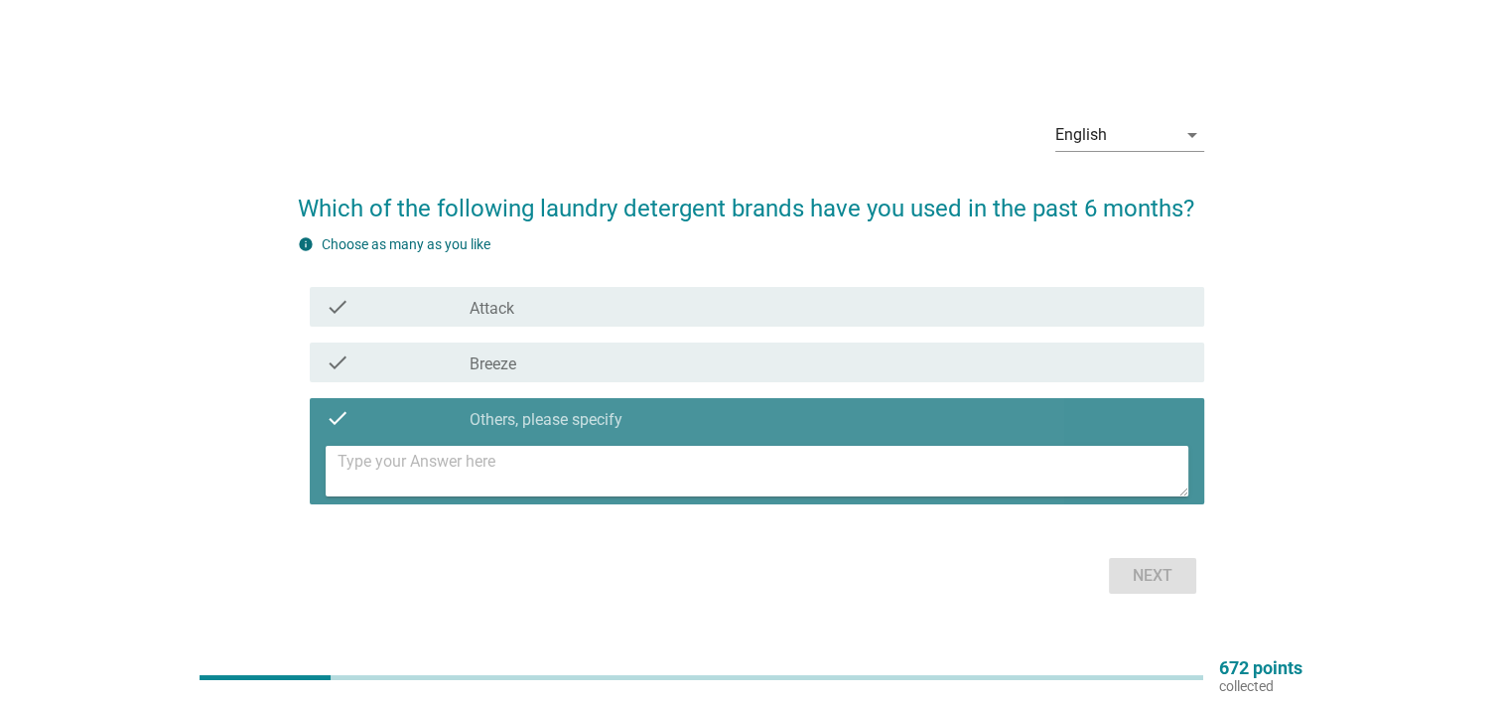
click at [746, 474] on textarea at bounding box center [762, 471] width 851 height 51
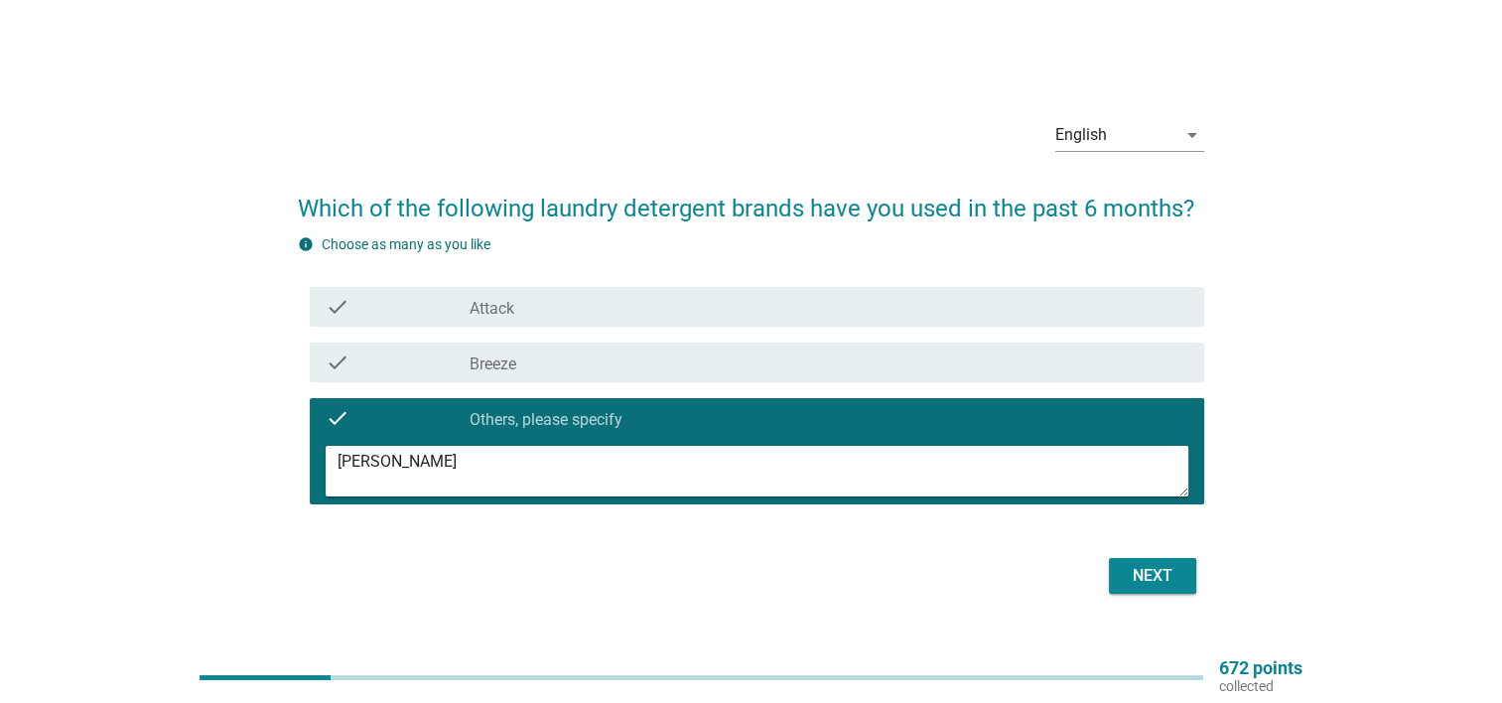
type textarea "[PERSON_NAME]"
click at [1152, 564] on div "Next" at bounding box center [1152, 576] width 56 height 24
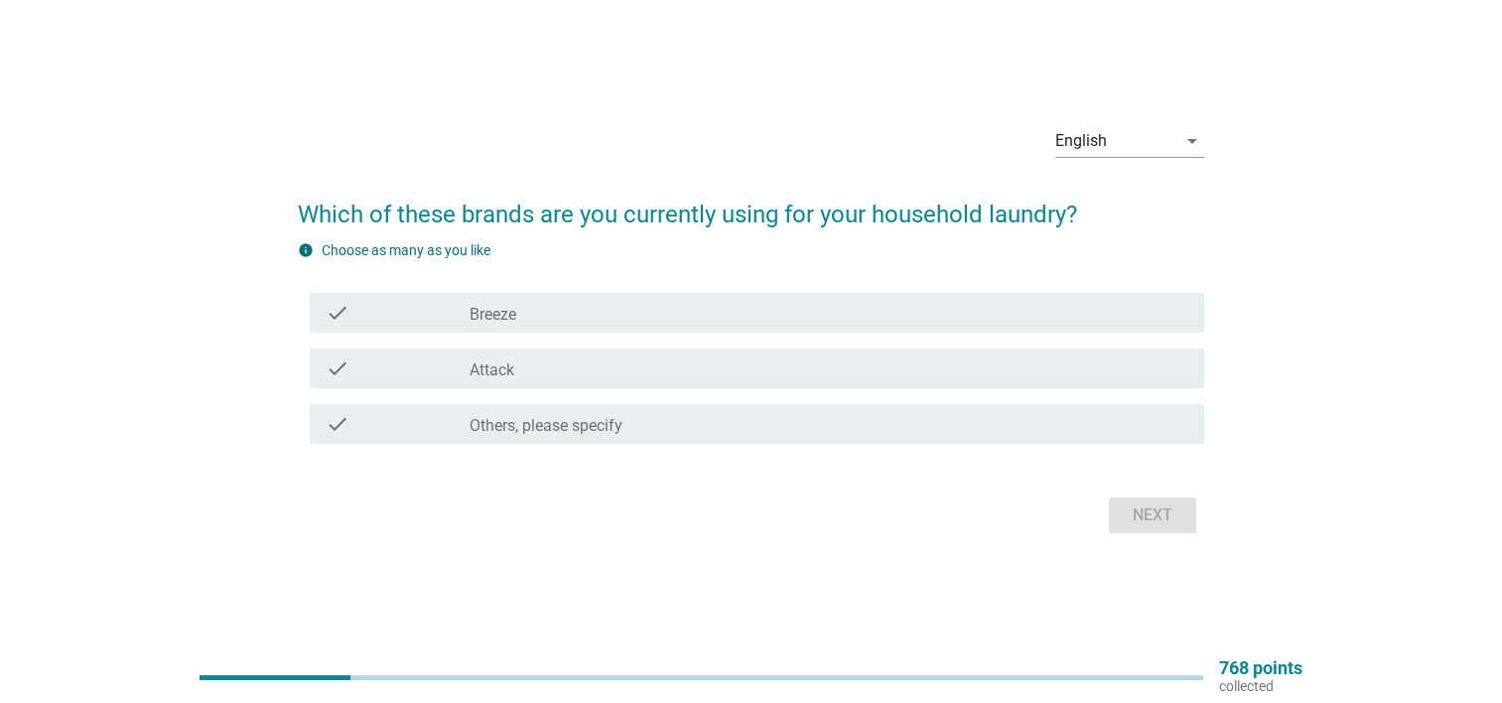
scroll to position [52, 0]
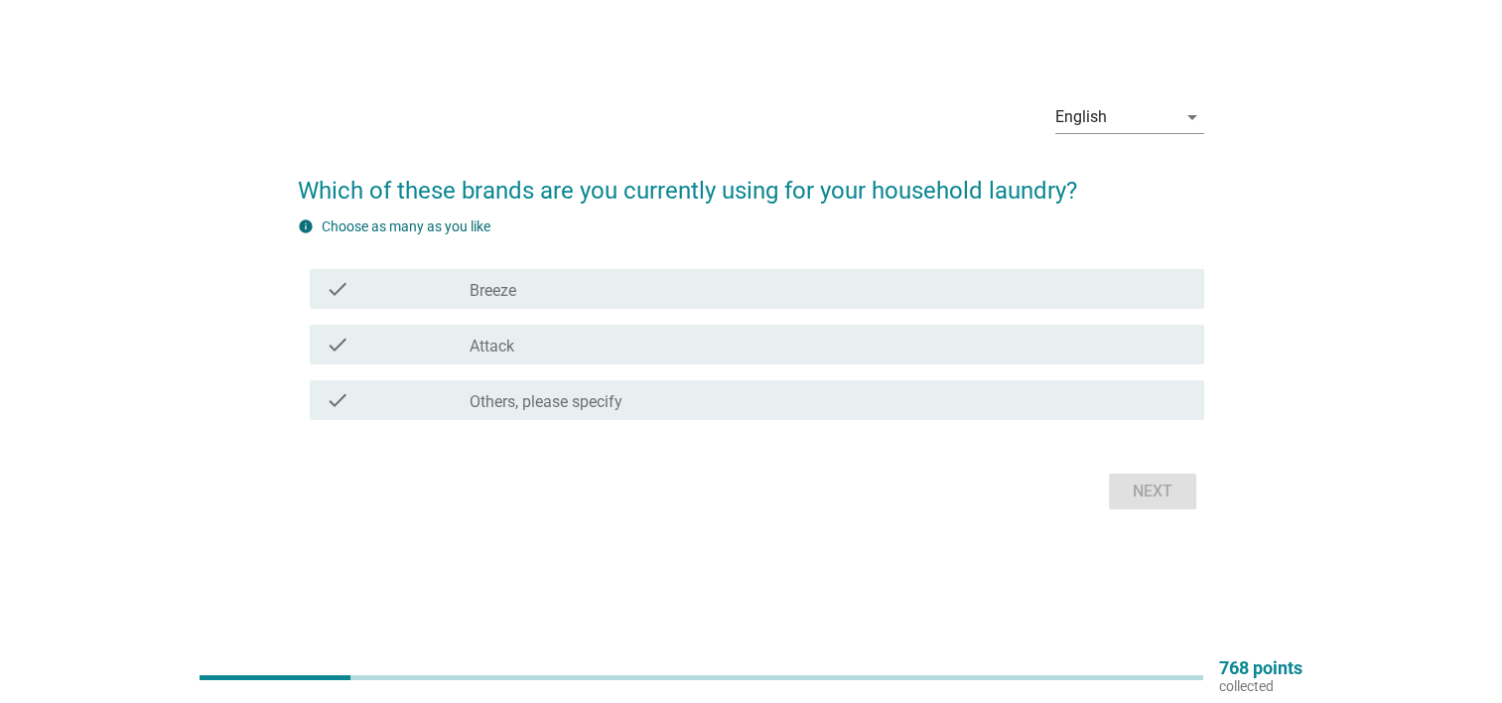
click at [816, 382] on div "check check_box_outline_blank Others, please specify" at bounding box center [757, 400] width 894 height 40
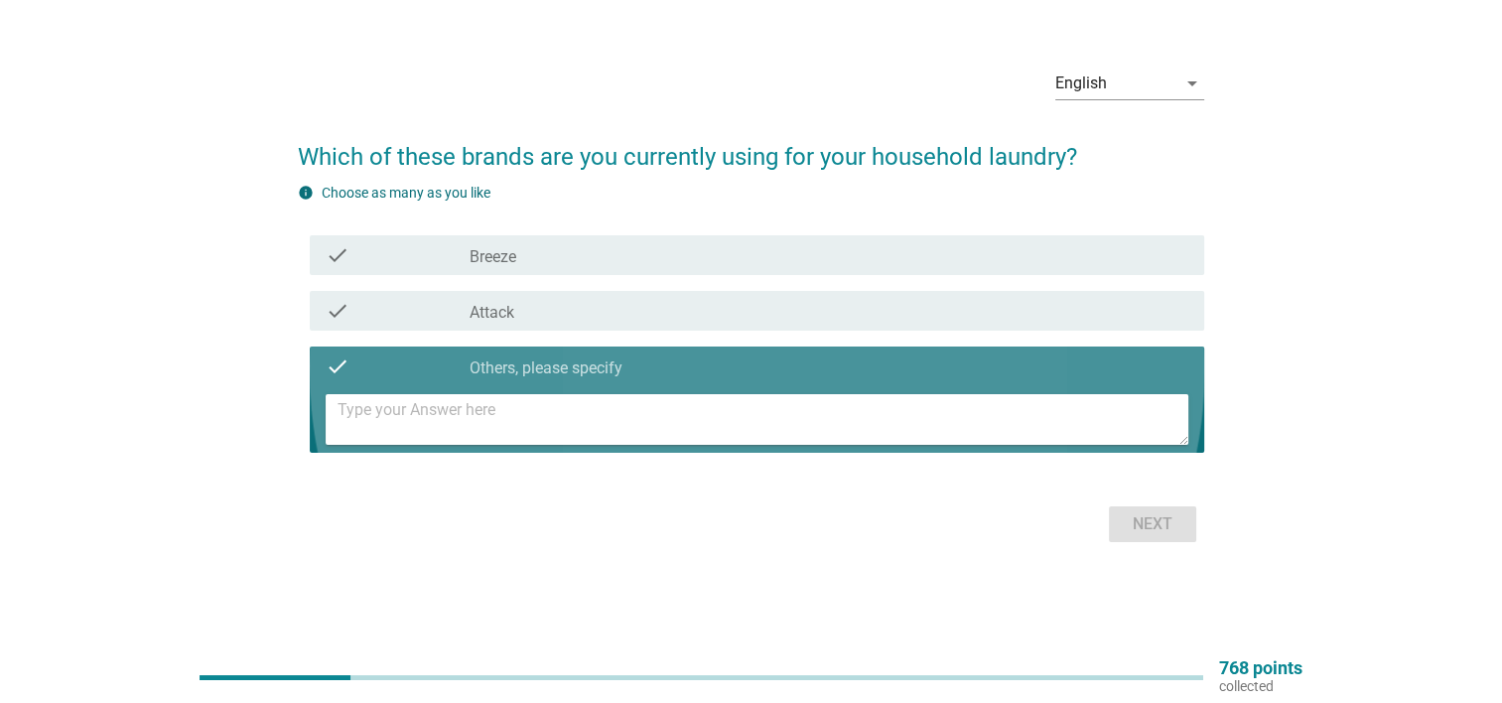
scroll to position [18, 0]
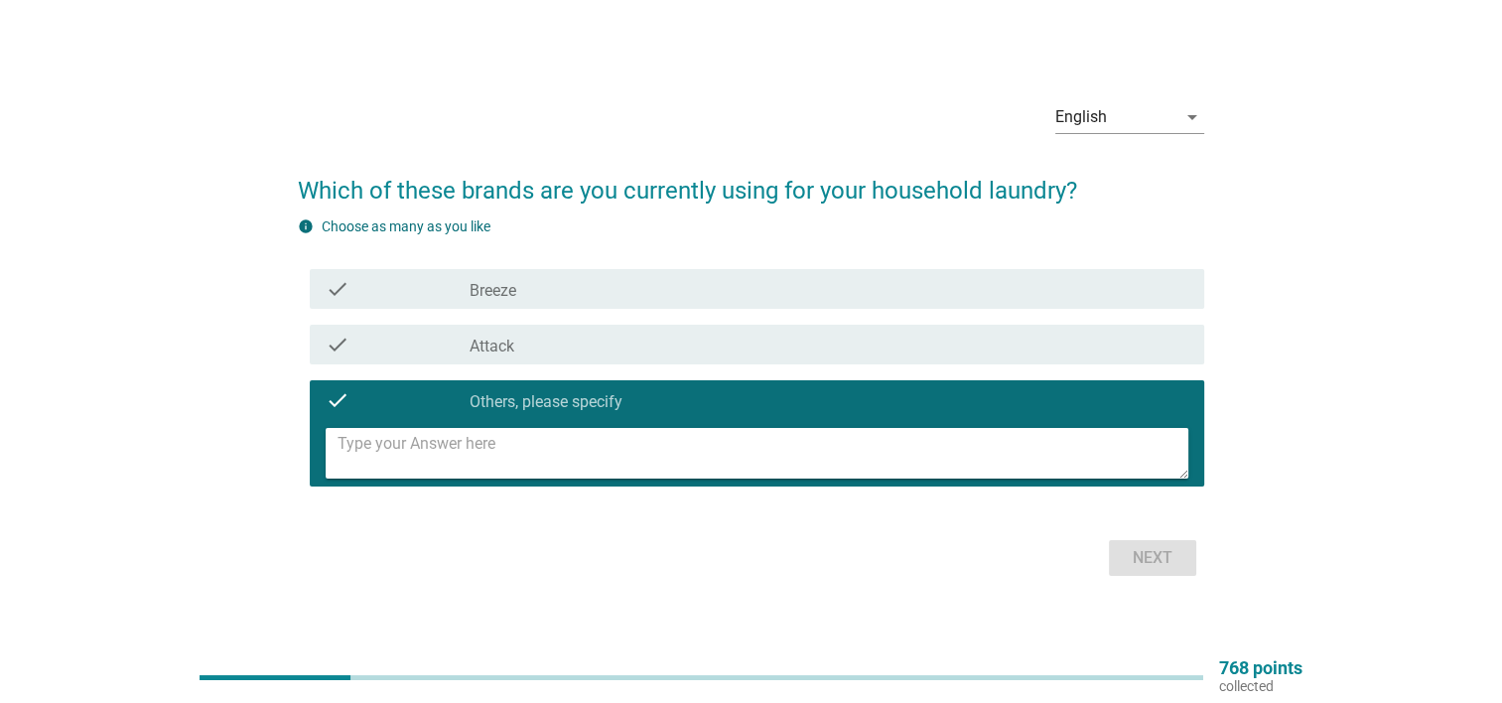
click at [764, 457] on textarea at bounding box center [762, 453] width 851 height 51
type textarea "[PERSON_NAME]"
click at [1168, 570] on button "Next" at bounding box center [1152, 558] width 87 height 36
